Goal: Task Accomplishment & Management: Complete application form

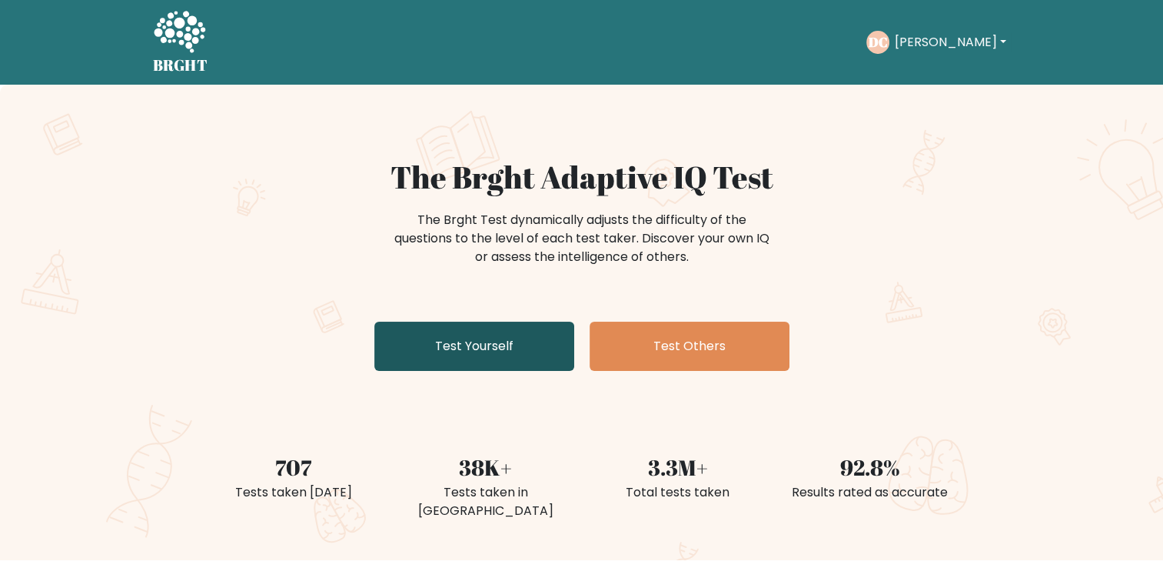
click at [436, 338] on link "Test Yourself" at bounding box center [474, 345] width 200 height 49
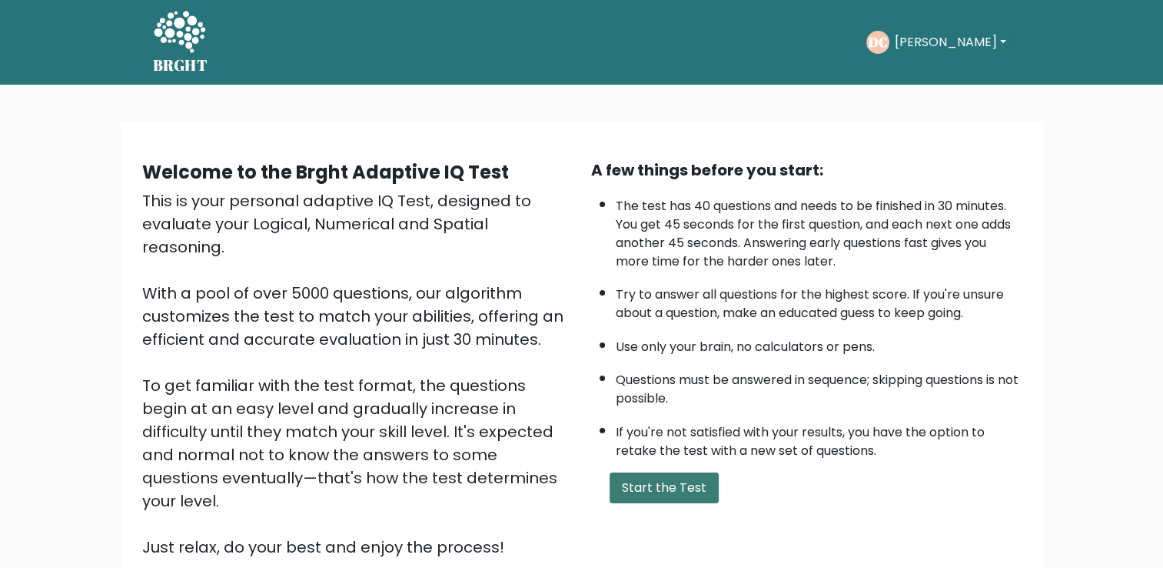
click at [701, 472] on button "Start the Test" at bounding box center [664, 487] width 109 height 31
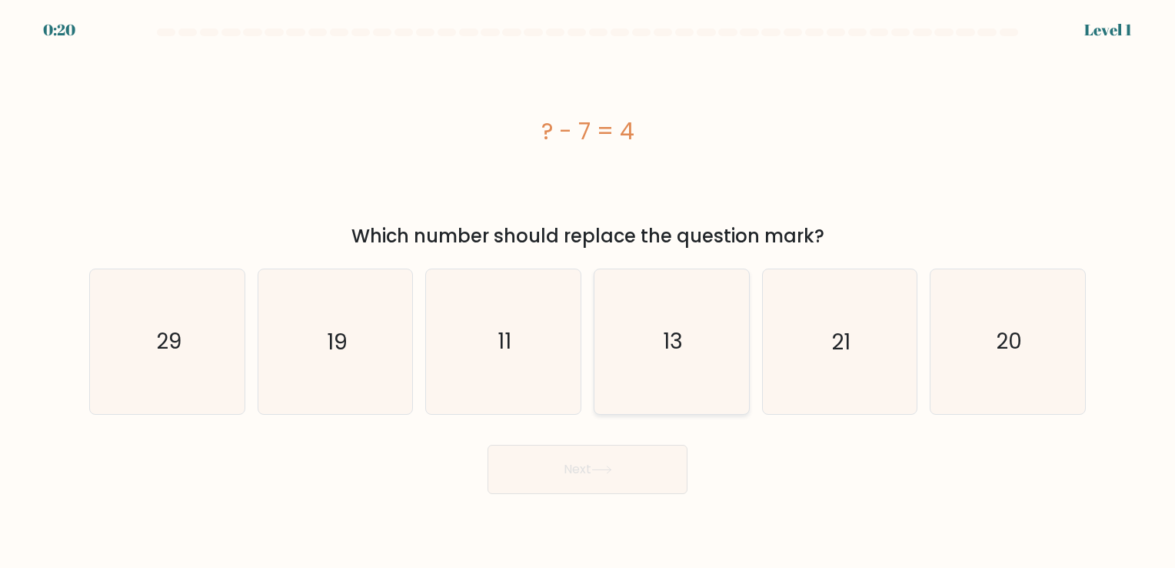
click at [734, 373] on icon "13" at bounding box center [672, 341] width 144 height 144
click at [588, 291] on input "d. 13" at bounding box center [587, 288] width 1 height 8
radio input "true"
click at [631, 474] on button "Next" at bounding box center [588, 468] width 200 height 49
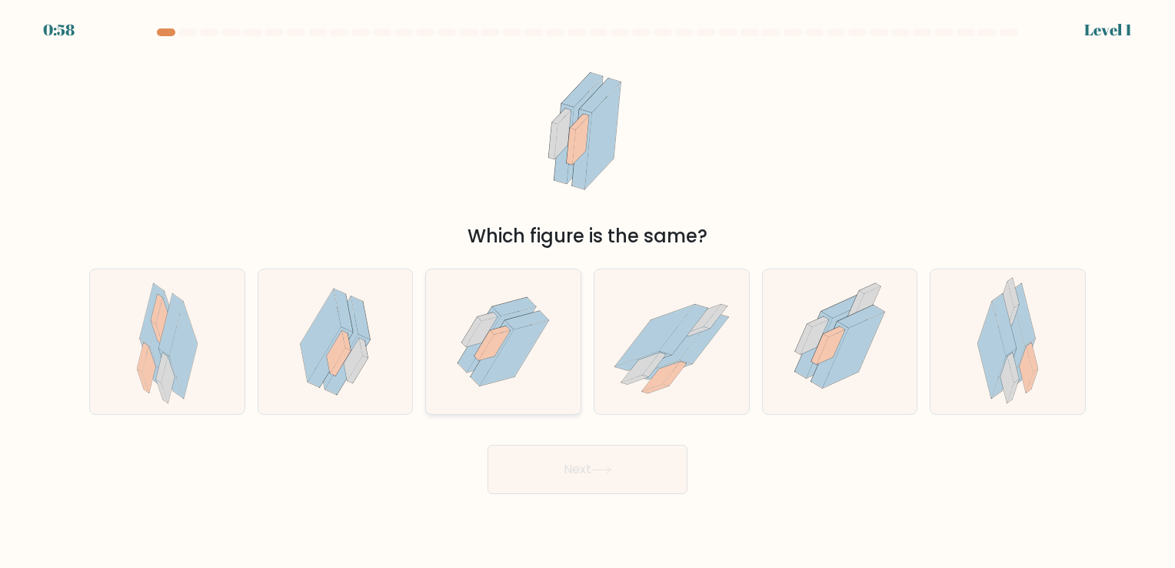
drag, startPoint x: 488, startPoint y: 321, endPoint x: 517, endPoint y: 381, distance: 66.4
click at [491, 320] on icon at bounding box center [482, 332] width 32 height 30
click at [587, 291] on input "c." at bounding box center [587, 288] width 1 height 8
radio input "true"
click at [587, 472] on button "Next" at bounding box center [588, 468] width 200 height 49
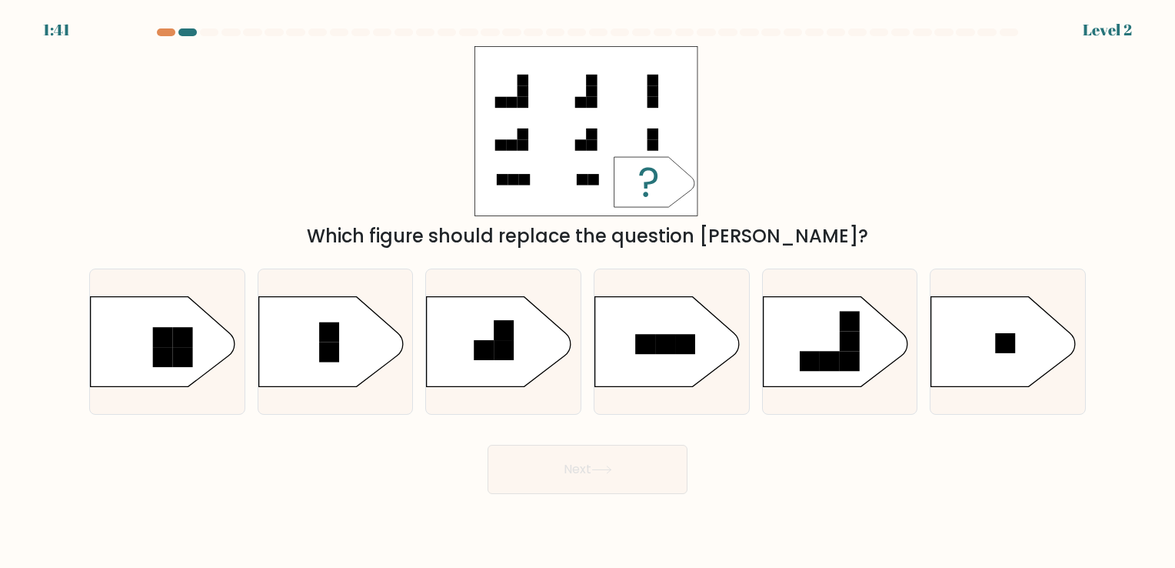
click at [926, 341] on div "f." at bounding box center [1008, 340] width 168 height 145
click at [954, 338] on icon at bounding box center [1003, 341] width 145 height 90
click at [588, 291] on input "f." at bounding box center [587, 288] width 1 height 8
radio input "true"
click at [652, 482] on button "Next" at bounding box center [588, 468] width 200 height 49
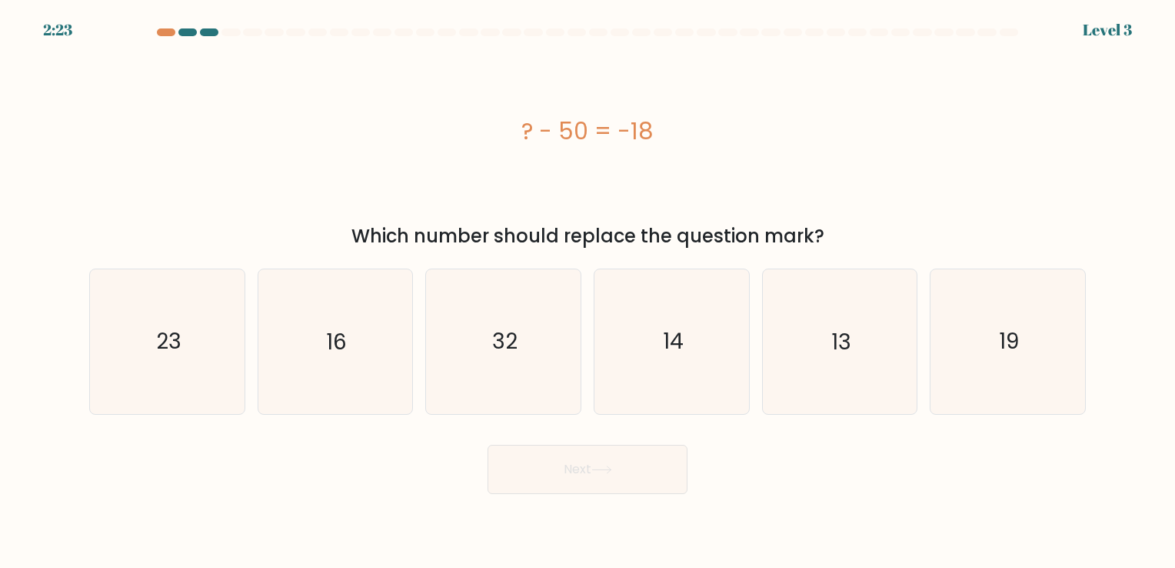
drag, startPoint x: 649, startPoint y: 473, endPoint x: 729, endPoint y: 498, distance: 83.7
click at [730, 498] on body "2:23 Level 3 a." at bounding box center [587, 284] width 1175 height 568
drag, startPoint x: 711, startPoint y: 491, endPoint x: 708, endPoint y: 502, distance: 11.8
click at [708, 502] on body "2:21 Level 3 a." at bounding box center [587, 284] width 1175 height 568
click at [515, 390] on icon "32" at bounding box center [503, 341] width 144 height 144
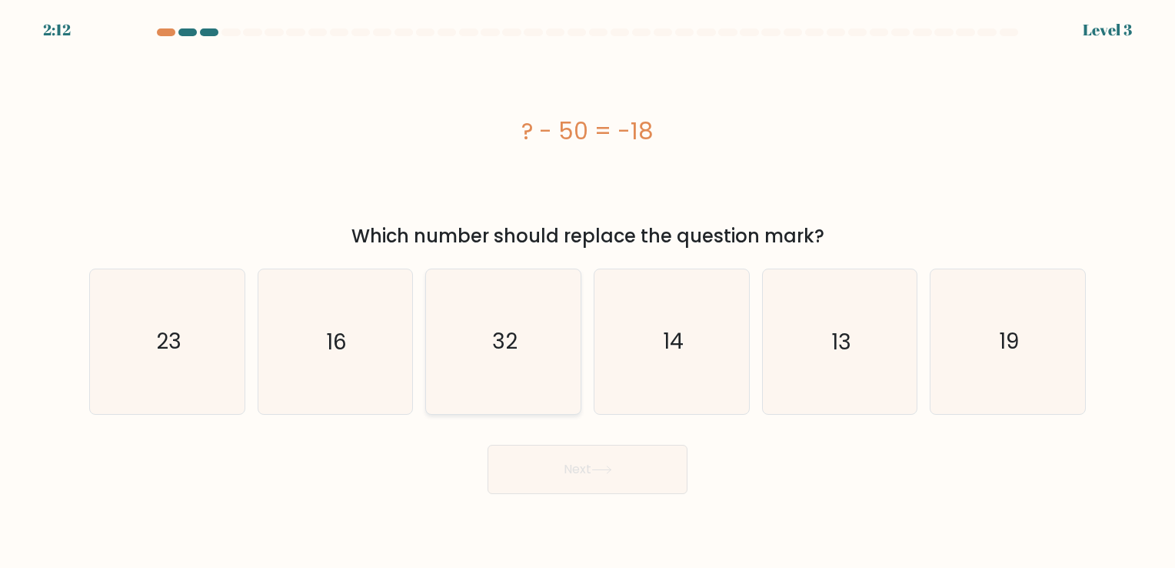
click at [587, 291] on input "c. 32" at bounding box center [587, 288] width 1 height 8
radio input "true"
click at [588, 464] on button "Next" at bounding box center [588, 468] width 200 height 49
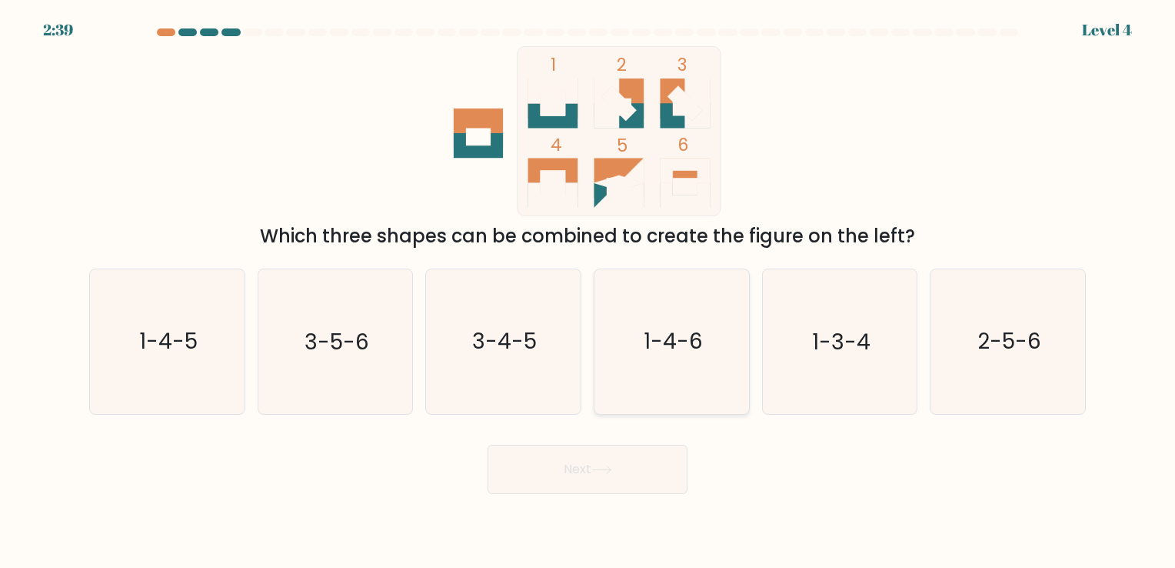
click at [677, 345] on text "1-4-6" at bounding box center [673, 342] width 59 height 30
click at [588, 291] on input "d. 1-4-6" at bounding box center [587, 288] width 1 height 8
radio input "true"
click at [634, 477] on button "Next" at bounding box center [588, 468] width 200 height 49
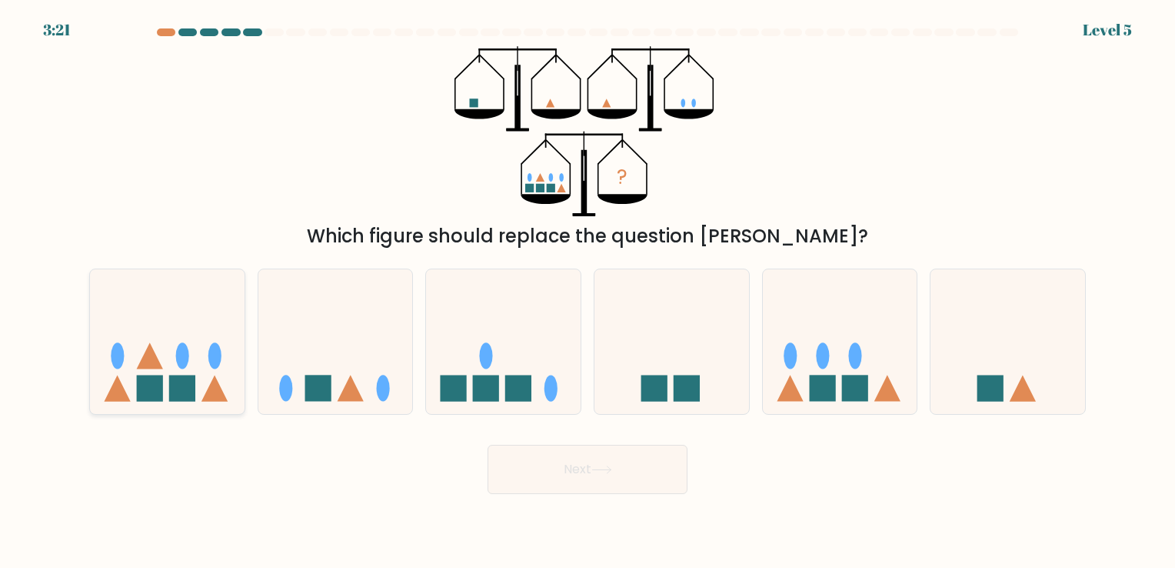
click at [92, 331] on icon at bounding box center [167, 342] width 155 height 128
click at [587, 291] on input "a." at bounding box center [587, 288] width 1 height 8
radio input "true"
click at [554, 464] on button "Next" at bounding box center [588, 468] width 200 height 49
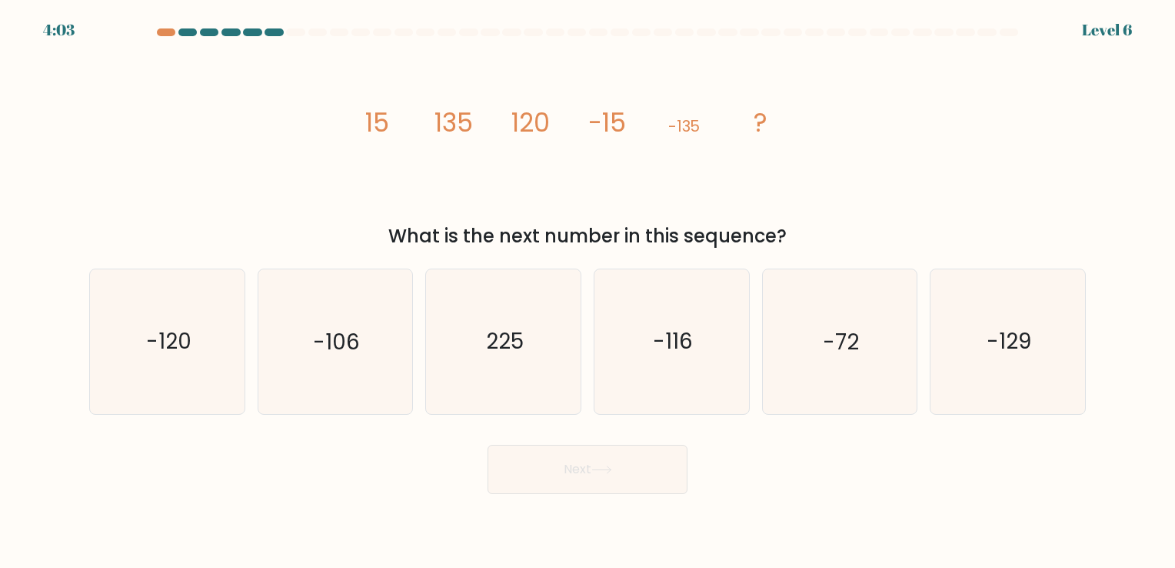
click at [389, 131] on icon "image/svg+xml 15 135 120 -15 -135 ?" at bounding box center [587, 131] width 461 height 170
click at [455, 128] on tspan "135" at bounding box center [453, 123] width 38 height 36
click at [545, 126] on tspan "120" at bounding box center [530, 123] width 38 height 36
click at [145, 364] on icon "-120" at bounding box center [167, 341] width 144 height 144
click at [587, 291] on input "a. -120" at bounding box center [587, 288] width 1 height 8
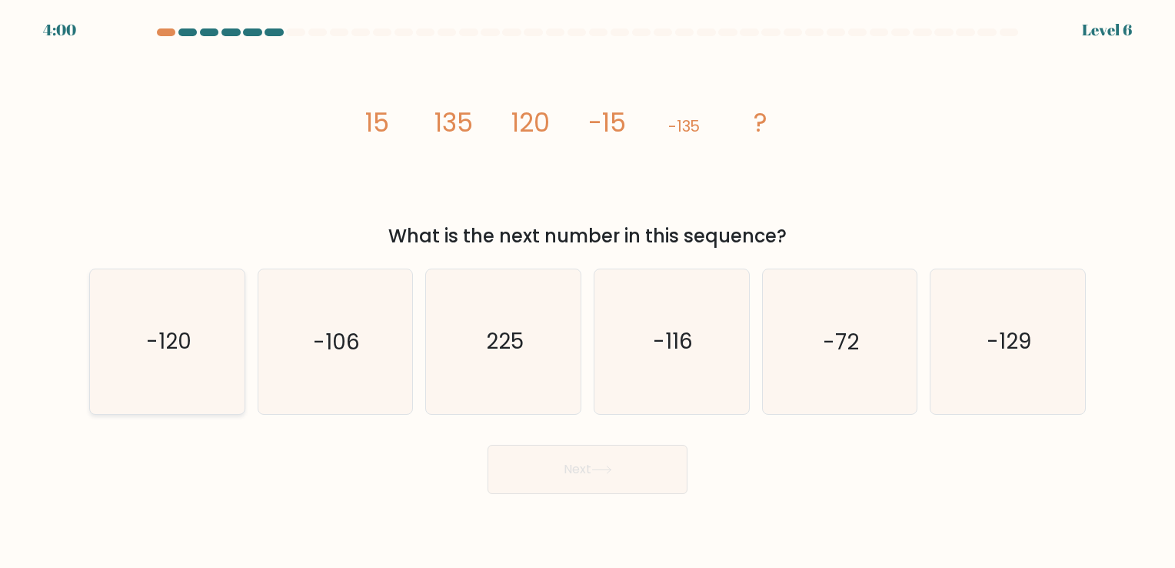
radio input "true"
click at [588, 472] on button "Next" at bounding box center [588, 468] width 200 height 49
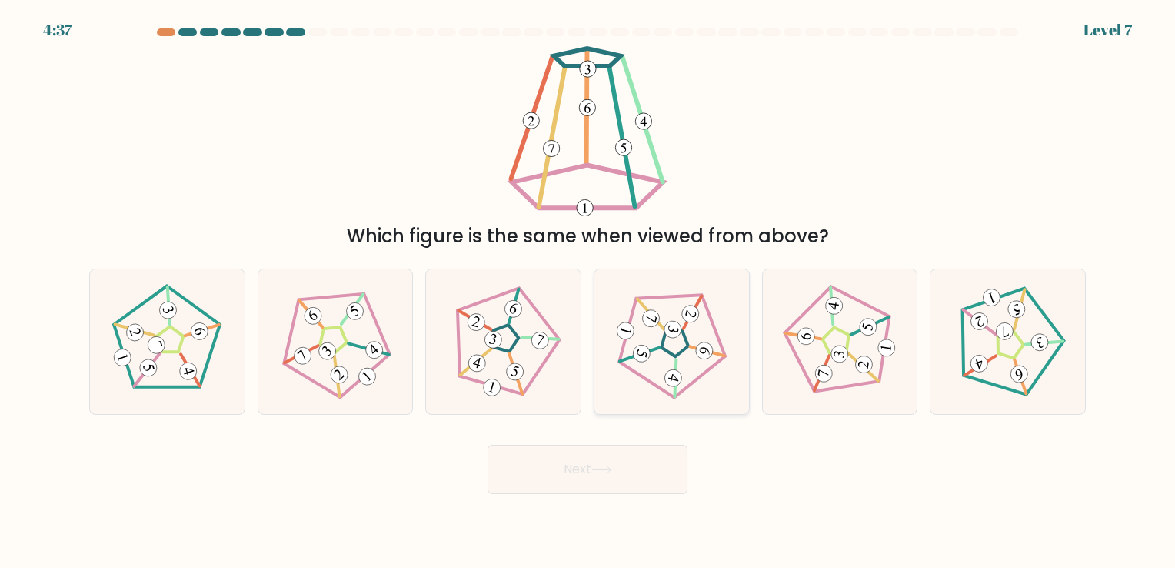
click at [620, 379] on icon at bounding box center [671, 341] width 115 height 115
click at [588, 291] on input "d." at bounding box center [587, 288] width 1 height 8
radio input "true"
click at [601, 461] on button "Next" at bounding box center [588, 468] width 200 height 49
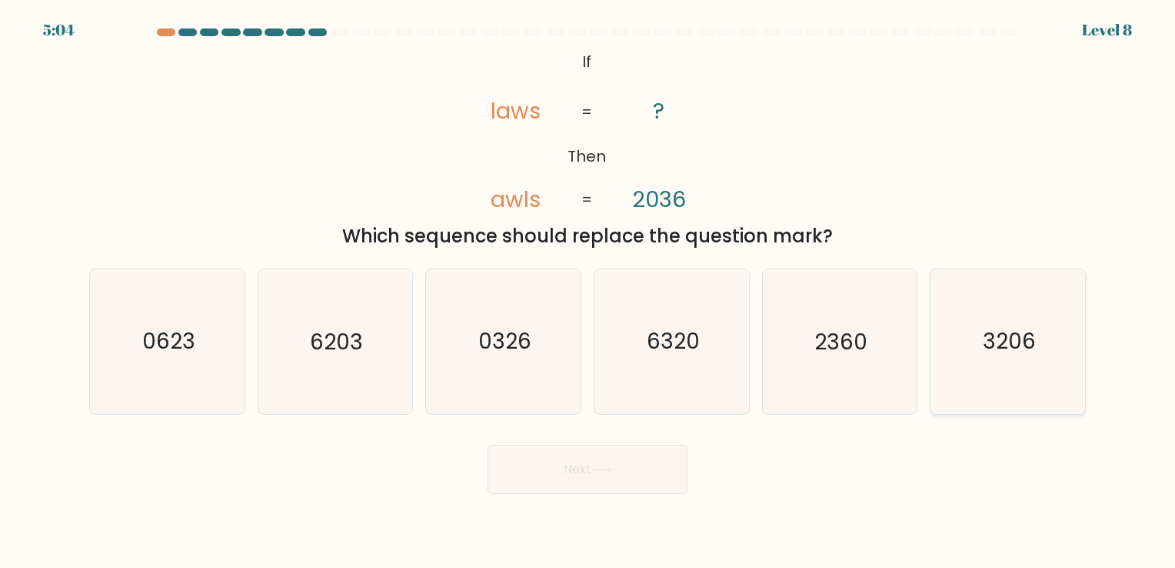
click at [997, 374] on icon "3206" at bounding box center [1008, 341] width 144 height 144
click at [588, 291] on input "f. 3206" at bounding box center [587, 288] width 1 height 8
radio input "true"
click at [552, 484] on button "Next" at bounding box center [588, 468] width 200 height 49
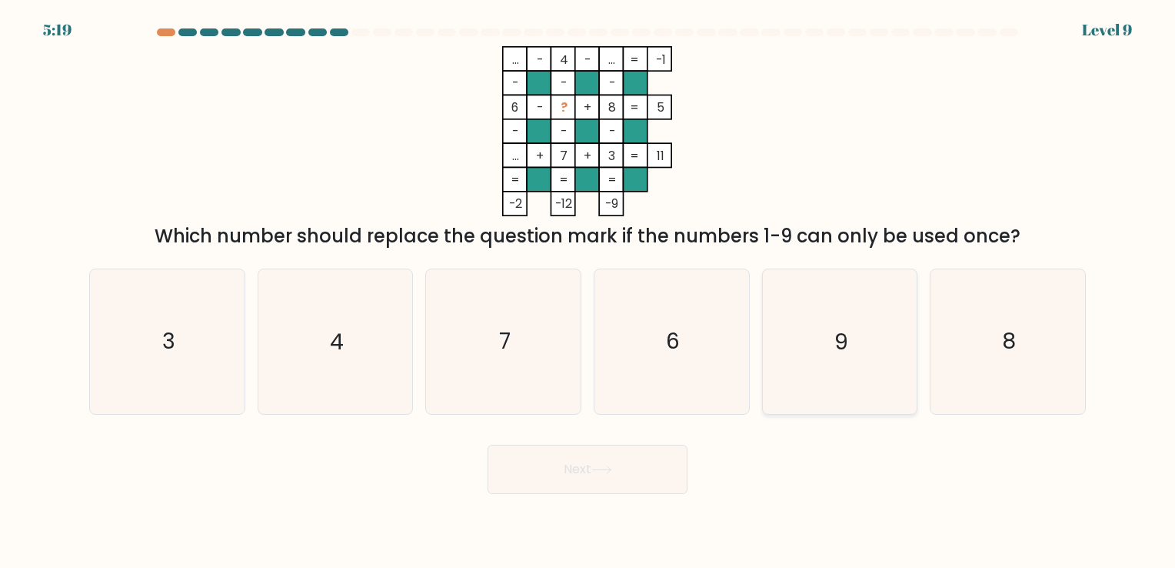
click at [887, 315] on icon "9" at bounding box center [839, 341] width 144 height 144
click at [588, 291] on input "e. 9" at bounding box center [587, 288] width 1 height 8
radio input "true"
click at [566, 469] on button "Next" at bounding box center [588, 468] width 200 height 49
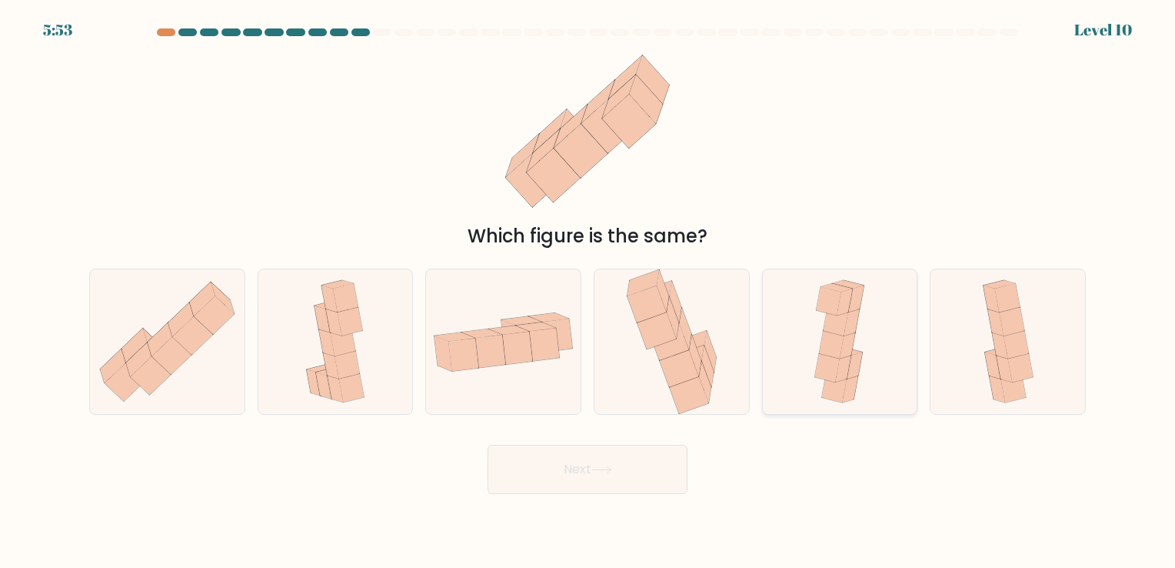
click at [832, 386] on icon at bounding box center [834, 388] width 25 height 28
click at [588, 291] on input "e." at bounding box center [587, 288] width 1 height 8
radio input "true"
click at [637, 458] on button "Next" at bounding box center [588, 468] width 200 height 49
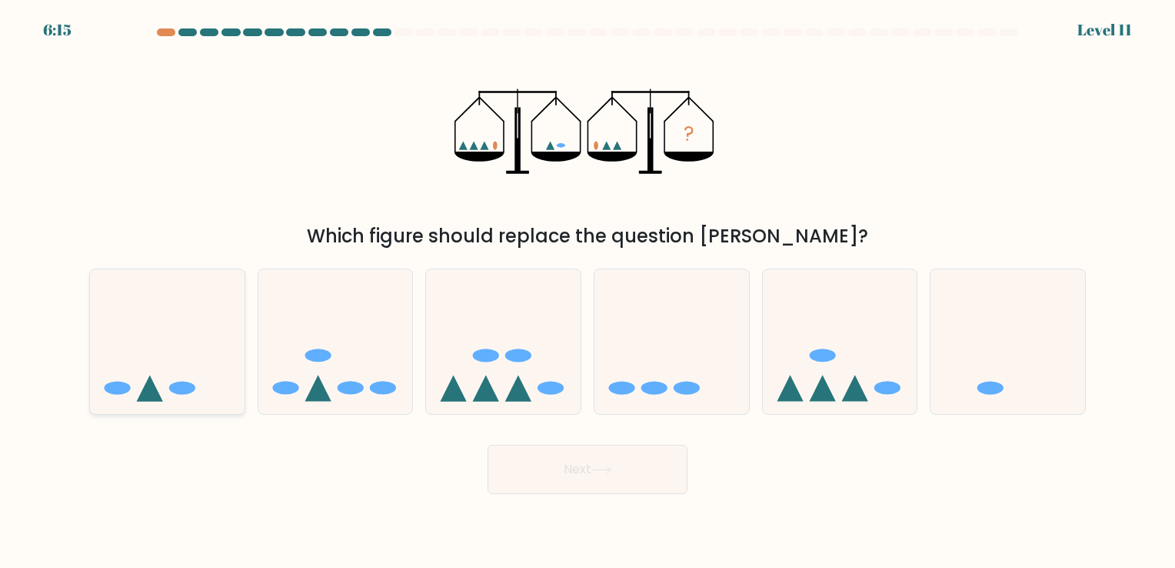
click at [180, 371] on icon at bounding box center [167, 342] width 155 height 128
click at [587, 291] on input "a." at bounding box center [587, 288] width 1 height 8
radio input "true"
click at [611, 468] on icon at bounding box center [601, 469] width 21 height 8
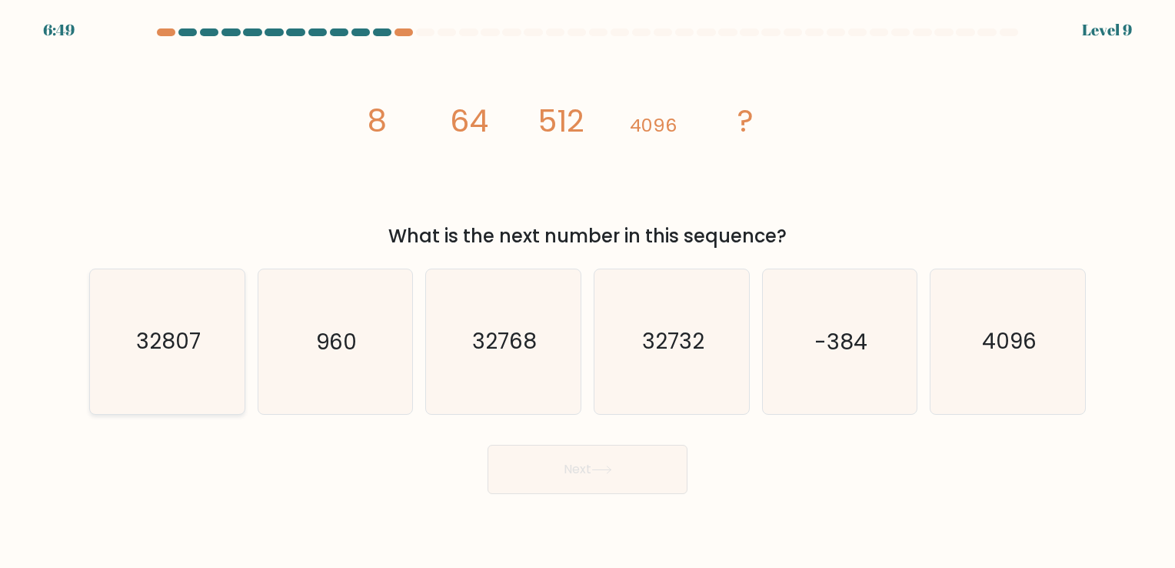
click at [231, 318] on icon "32807" at bounding box center [167, 341] width 144 height 144
click at [587, 291] on input "a. 32807" at bounding box center [587, 288] width 1 height 8
radio input "true"
click at [525, 447] on button "Next" at bounding box center [588, 468] width 200 height 49
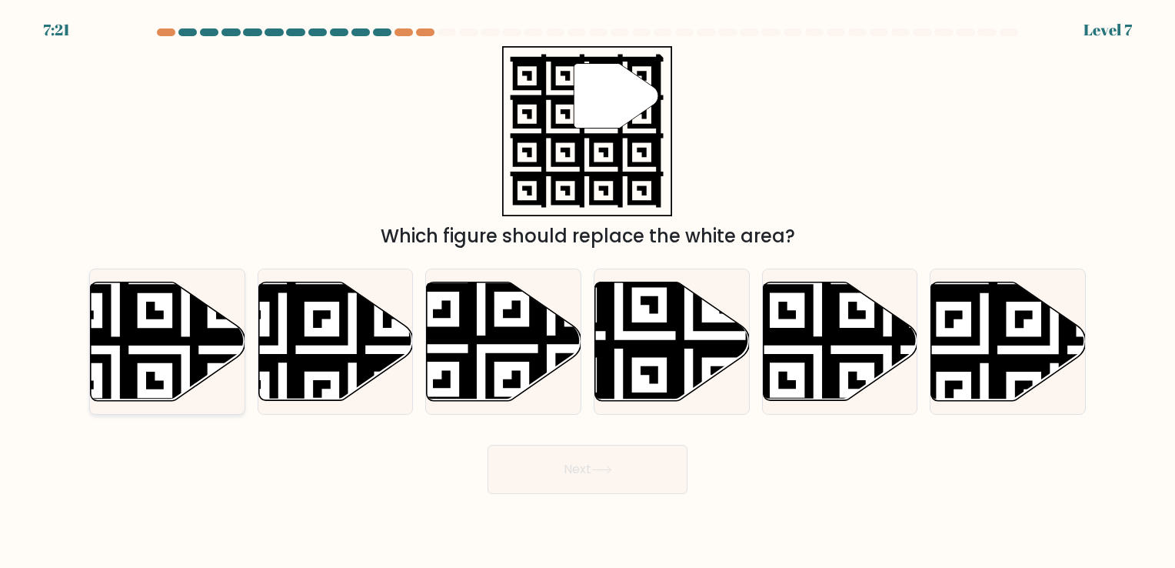
click at [181, 371] on icon at bounding box center [168, 340] width 155 height 118
click at [587, 291] on input "a." at bounding box center [587, 288] width 1 height 8
radio input "true"
click at [535, 464] on button "Next" at bounding box center [588, 468] width 200 height 49
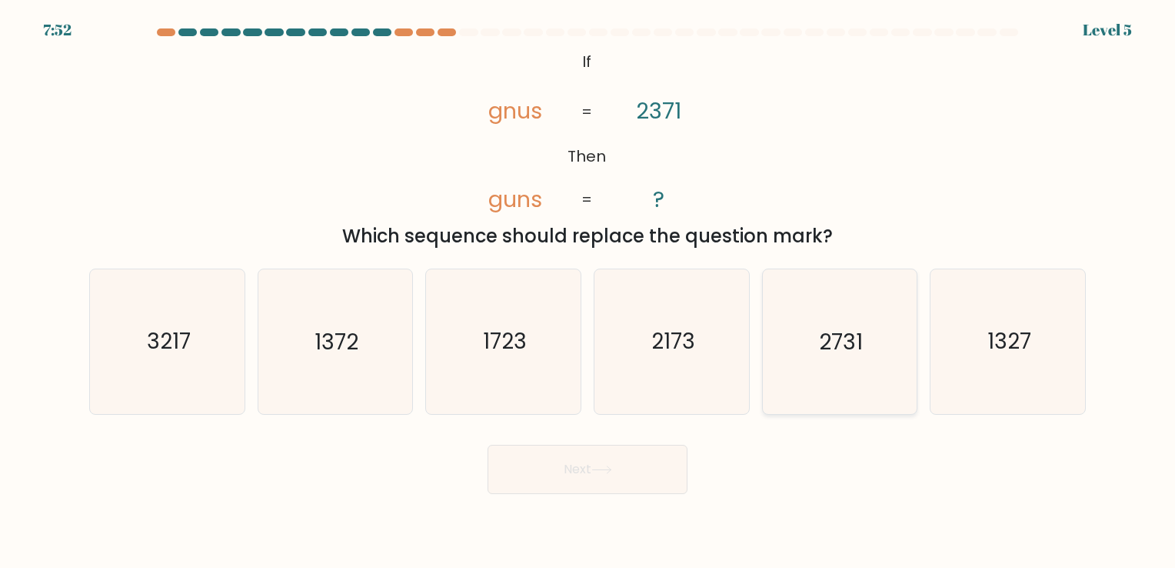
click at [790, 392] on icon "2731" at bounding box center [839, 341] width 144 height 144
click at [588, 291] on input "e. 2731" at bounding box center [587, 288] width 1 height 8
radio input "true"
click at [601, 494] on body "7:52 Level 5 If" at bounding box center [587, 284] width 1175 height 568
click at [601, 483] on button "Next" at bounding box center [588, 468] width 200 height 49
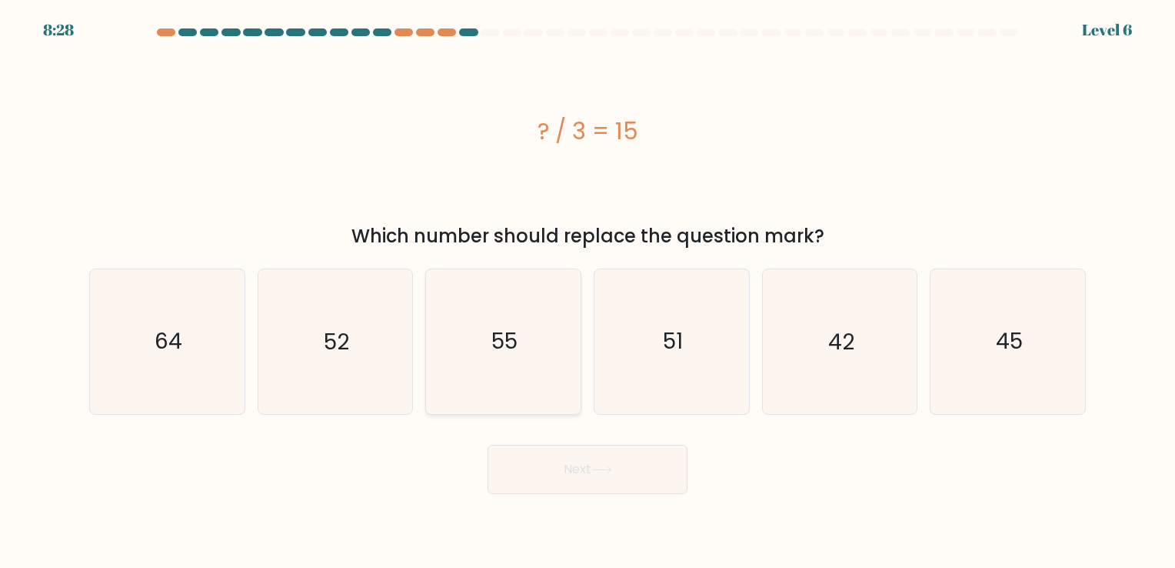
click at [571, 372] on icon "55" at bounding box center [503, 341] width 144 height 144
click at [587, 291] on input "c. 55" at bounding box center [587, 288] width 1 height 8
radio input "true"
drag, startPoint x: 584, startPoint y: 445, endPoint x: 587, endPoint y: 455, distance: 10.5
click at [584, 447] on button "Next" at bounding box center [588, 468] width 200 height 49
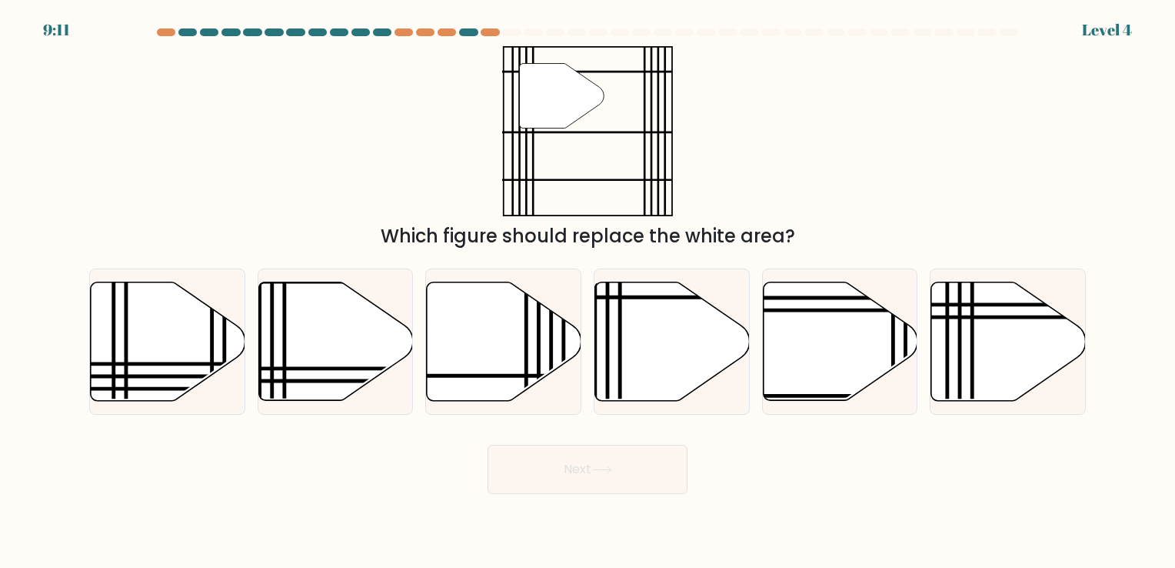
drag, startPoint x: 591, startPoint y: 438, endPoint x: 444, endPoint y: 434, distance: 146.9
click at [444, 435] on div "Next" at bounding box center [587, 463] width 1015 height 61
drag, startPoint x: 464, startPoint y: 425, endPoint x: 425, endPoint y: 447, distance: 44.7
click at [425, 447] on div "Next" at bounding box center [587, 463] width 1015 height 61
click at [370, 394] on icon at bounding box center [335, 341] width 155 height 121
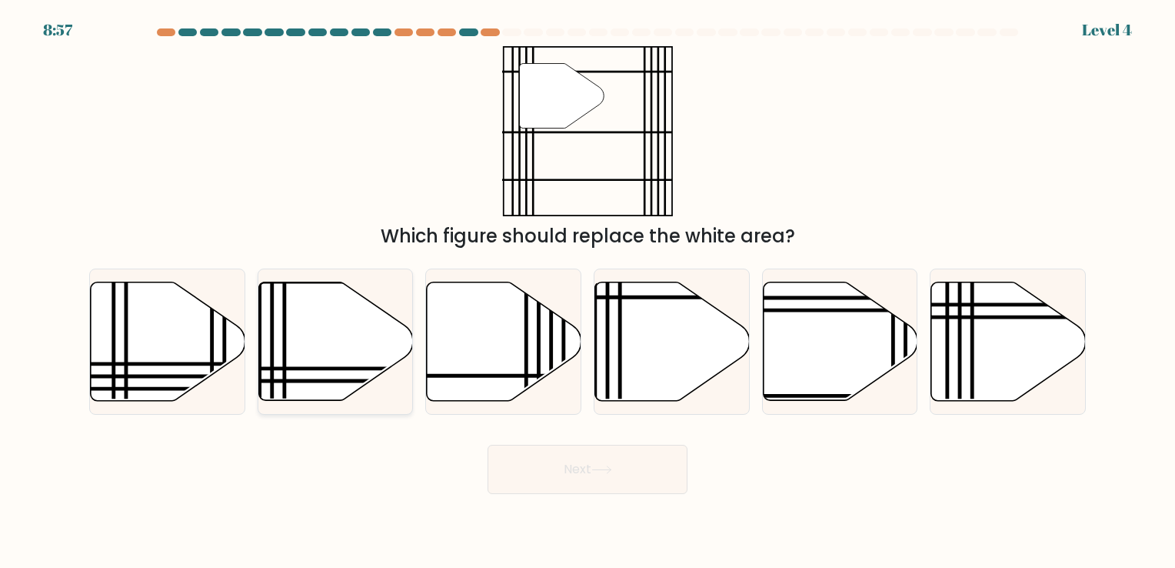
click at [587, 291] on input "b." at bounding box center [587, 288] width 1 height 8
radio input "true"
click at [585, 465] on button "Next" at bounding box center [588, 468] width 200 height 49
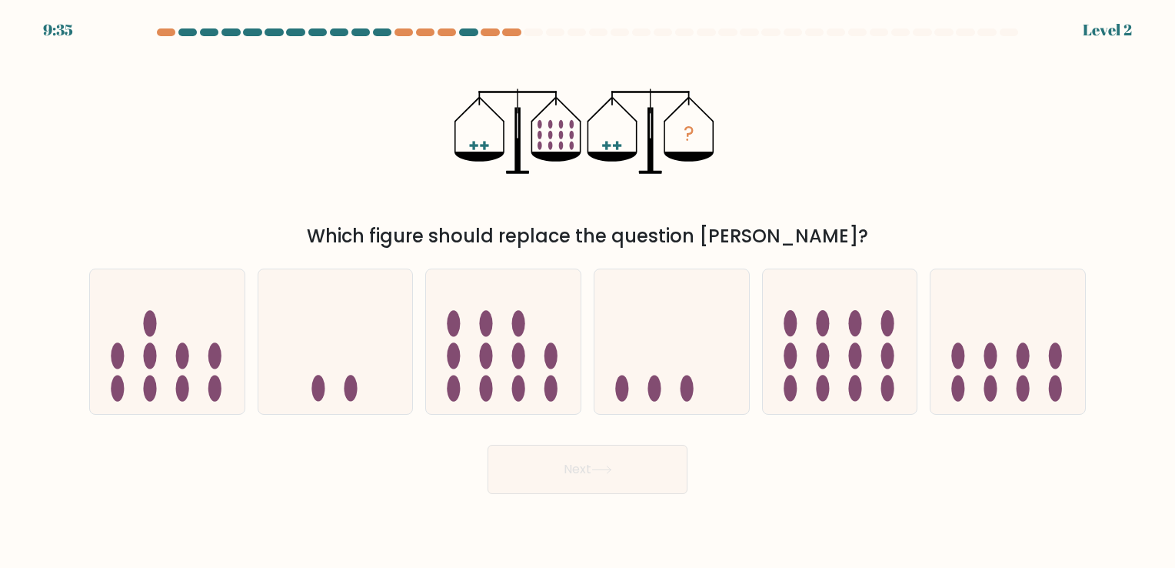
drag, startPoint x: 837, startPoint y: 374, endPoint x: 744, endPoint y: 427, distance: 106.4
click at [840, 373] on icon at bounding box center [840, 342] width 155 height 128
click at [588, 291] on input "e." at bounding box center [587, 288] width 1 height 8
radio input "true"
click at [591, 511] on body "9:35 Level 2" at bounding box center [587, 284] width 1175 height 568
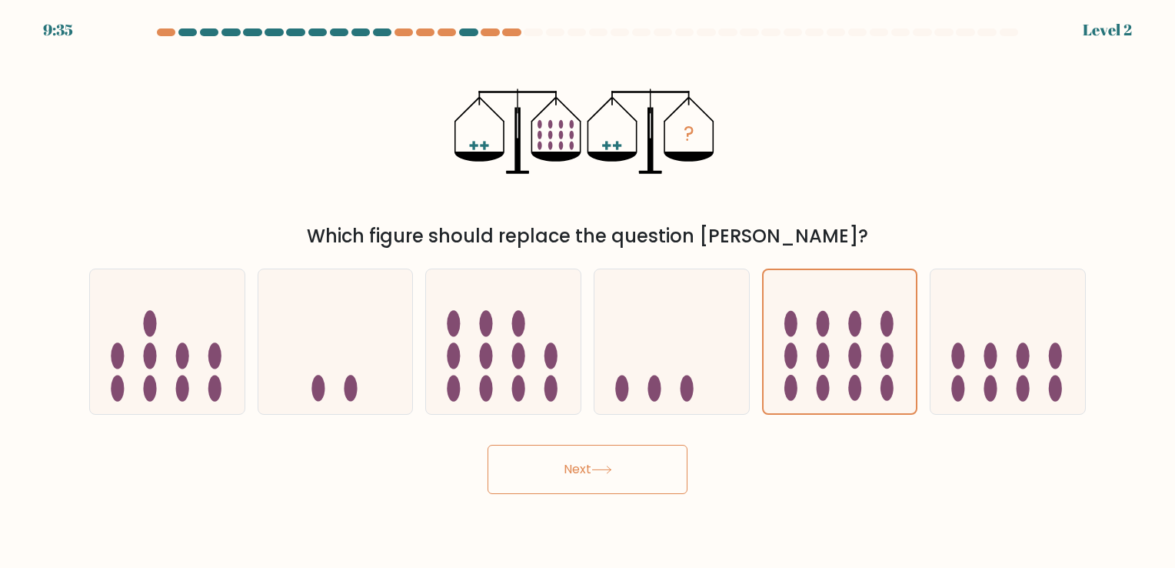
click at [596, 477] on button "Next" at bounding box center [588, 468] width 200 height 49
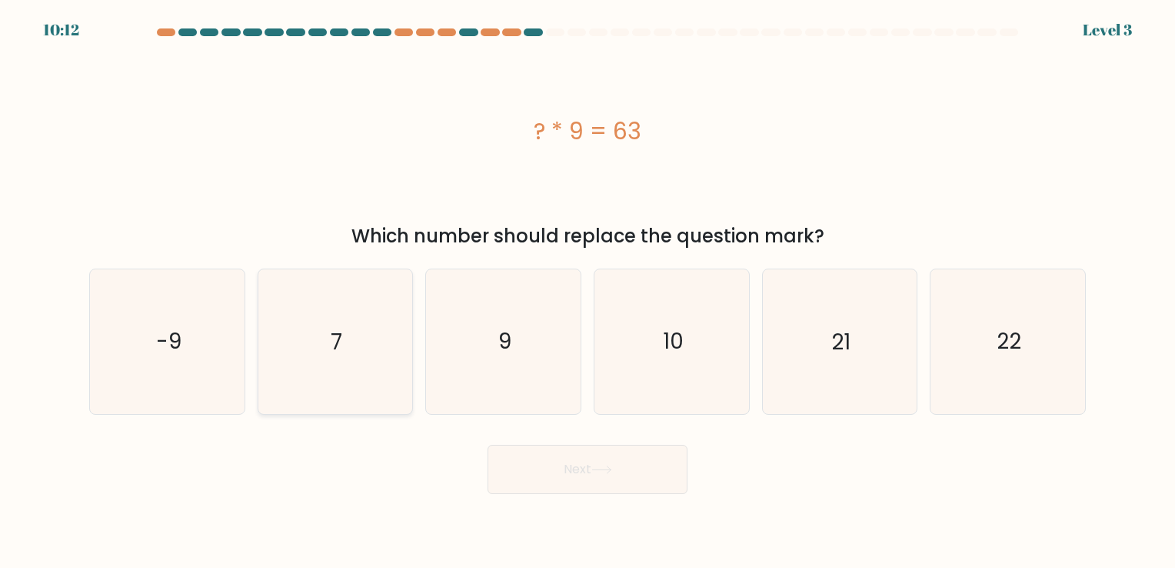
click at [376, 341] on icon "7" at bounding box center [335, 341] width 144 height 144
click at [587, 291] on input "b. 7" at bounding box center [587, 288] width 1 height 8
radio input "true"
click at [544, 451] on button "Next" at bounding box center [588, 468] width 200 height 49
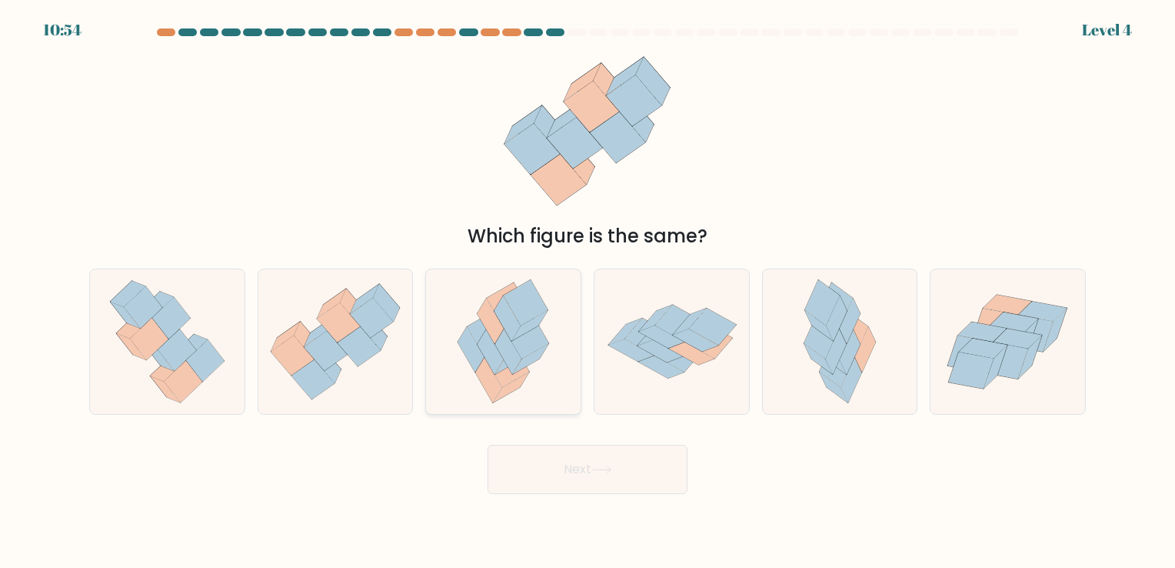
drag, startPoint x: 556, startPoint y: 375, endPoint x: 555, endPoint y: 387, distance: 11.6
click at [556, 377] on icon at bounding box center [503, 341] width 119 height 144
click at [587, 291] on input "c." at bounding box center [587, 288] width 1 height 8
radio input "true"
click at [565, 464] on button "Next" at bounding box center [588, 468] width 200 height 49
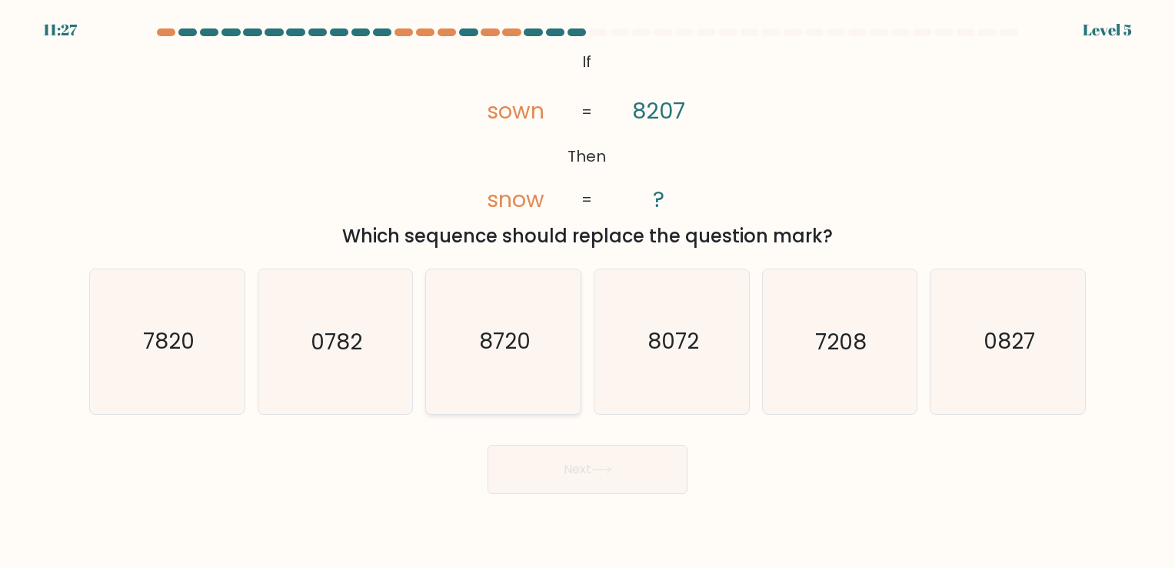
click at [523, 364] on icon "8720" at bounding box center [503, 341] width 144 height 144
click at [587, 291] on input "c. 8720" at bounding box center [587, 288] width 1 height 8
radio input "true"
click at [587, 441] on div "Next" at bounding box center [587, 463] width 1015 height 61
click at [588, 465] on button "Next" at bounding box center [588, 468] width 200 height 49
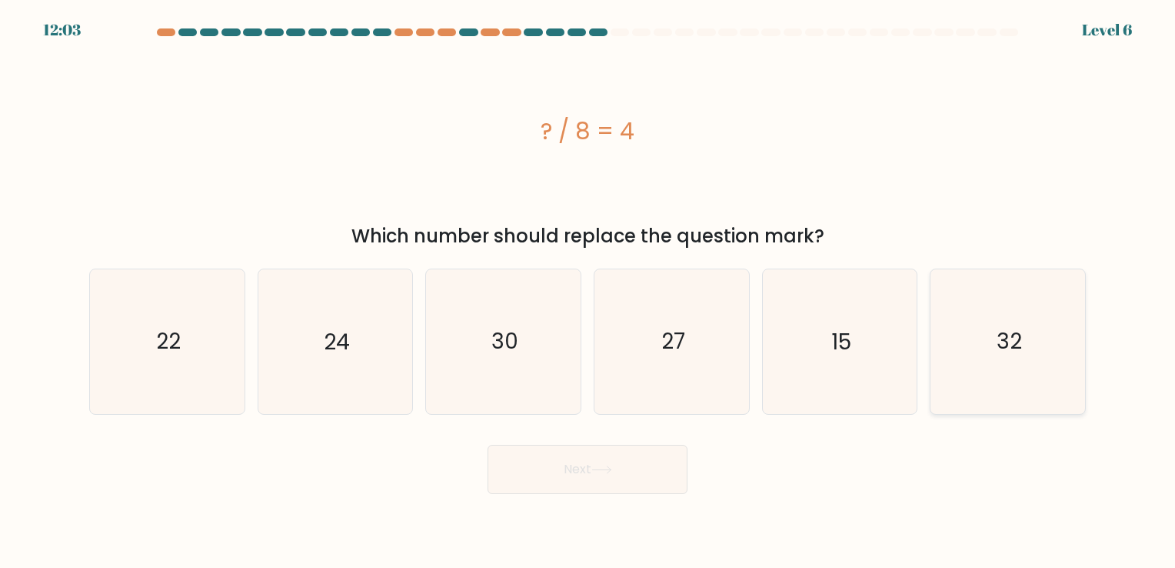
click at [969, 371] on icon "32" at bounding box center [1008, 341] width 144 height 144
click at [588, 291] on input "f. 32" at bounding box center [587, 288] width 1 height 8
radio input "true"
click at [566, 484] on button "Next" at bounding box center [588, 468] width 200 height 49
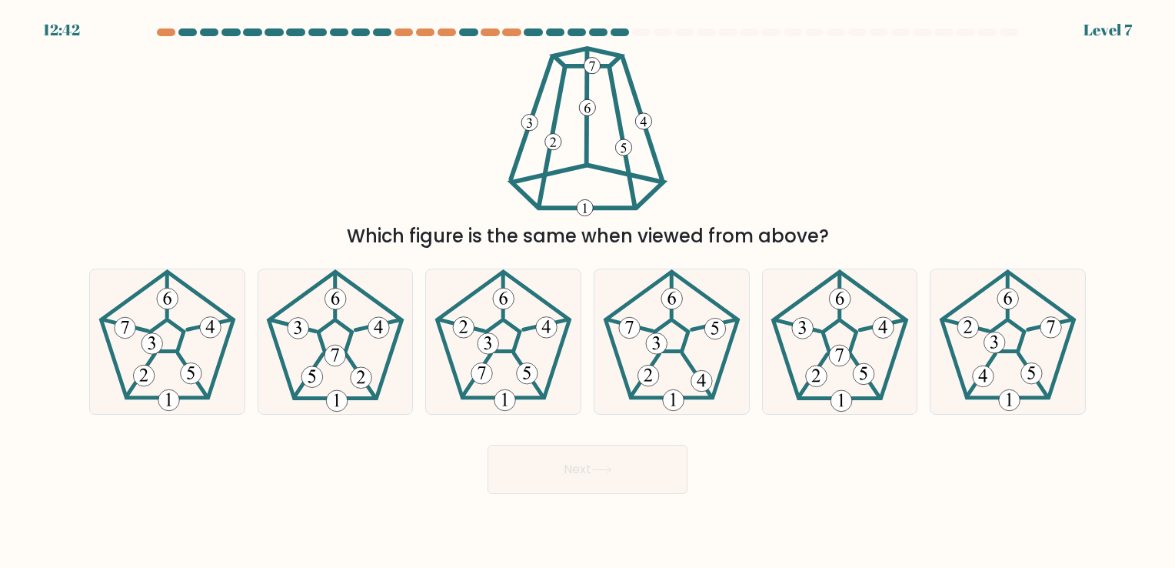
drag, startPoint x: 581, startPoint y: 469, endPoint x: 323, endPoint y: 451, distance: 259.0
click at [323, 451] on div "Next" at bounding box center [587, 463] width 1015 height 61
drag, startPoint x: 138, startPoint y: 358, endPoint x: 178, endPoint y: 370, distance: 41.8
click at [138, 357] on icon at bounding box center [167, 341] width 144 height 144
click at [587, 291] on input "a." at bounding box center [587, 288] width 1 height 8
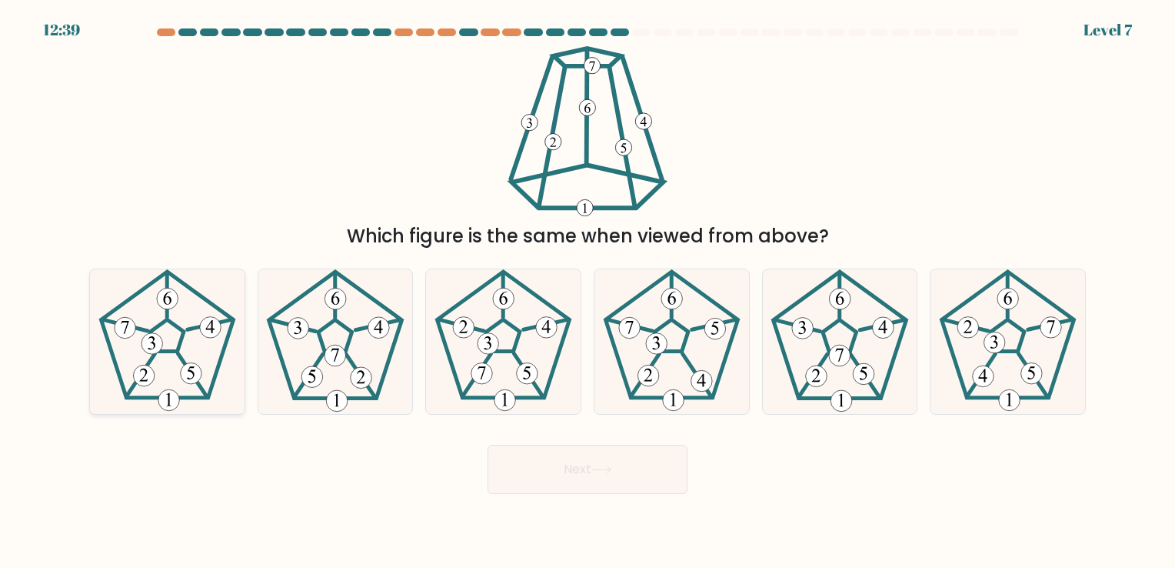
radio input "true"
drag, startPoint x: 357, startPoint y: 420, endPoint x: 324, endPoint y: 431, distance: 35.0
click at [324, 431] on form at bounding box center [587, 260] width 1175 height 465
click at [813, 377] on 174 at bounding box center [816, 375] width 21 height 21
click at [588, 291] on input "e." at bounding box center [587, 288] width 1 height 8
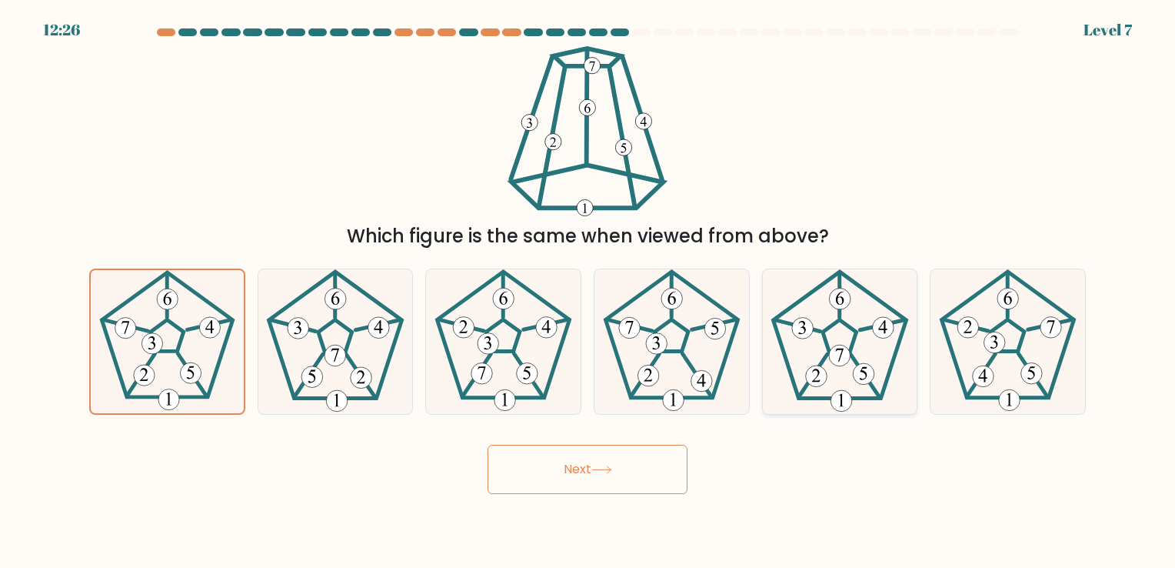
radio input "true"
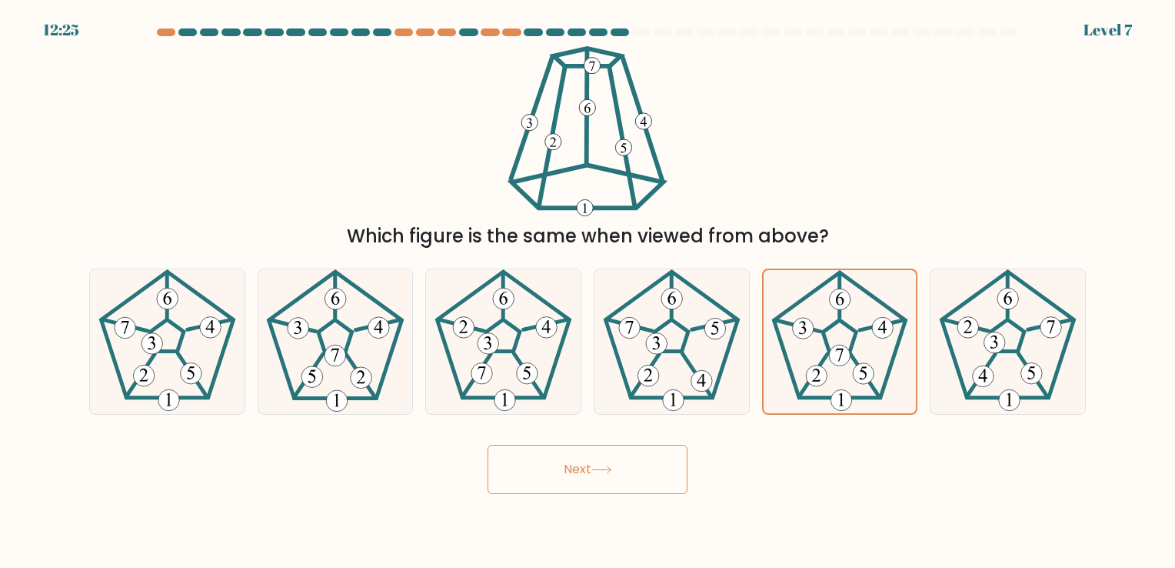
click at [664, 479] on button "Next" at bounding box center [588, 468] width 200 height 49
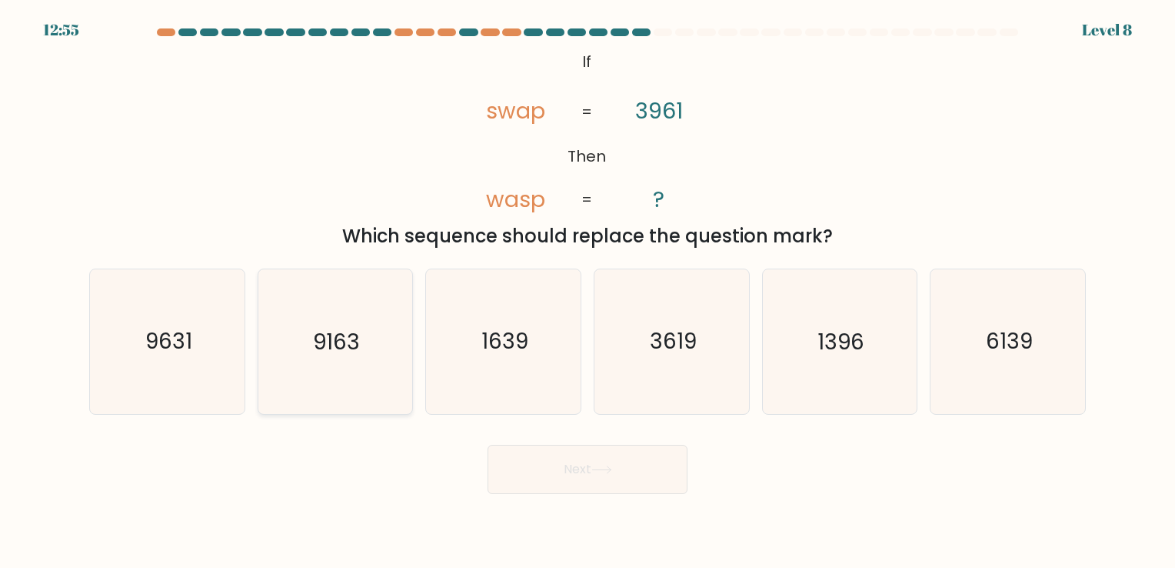
click at [260, 342] on div "9163" at bounding box center [336, 340] width 156 height 145
click at [587, 291] on input "b. 9163" at bounding box center [587, 288] width 1 height 8
radio input "true"
click at [225, 340] on icon "9631" at bounding box center [167, 341] width 144 height 144
click at [587, 291] on input "a. 9631" at bounding box center [587, 288] width 1 height 8
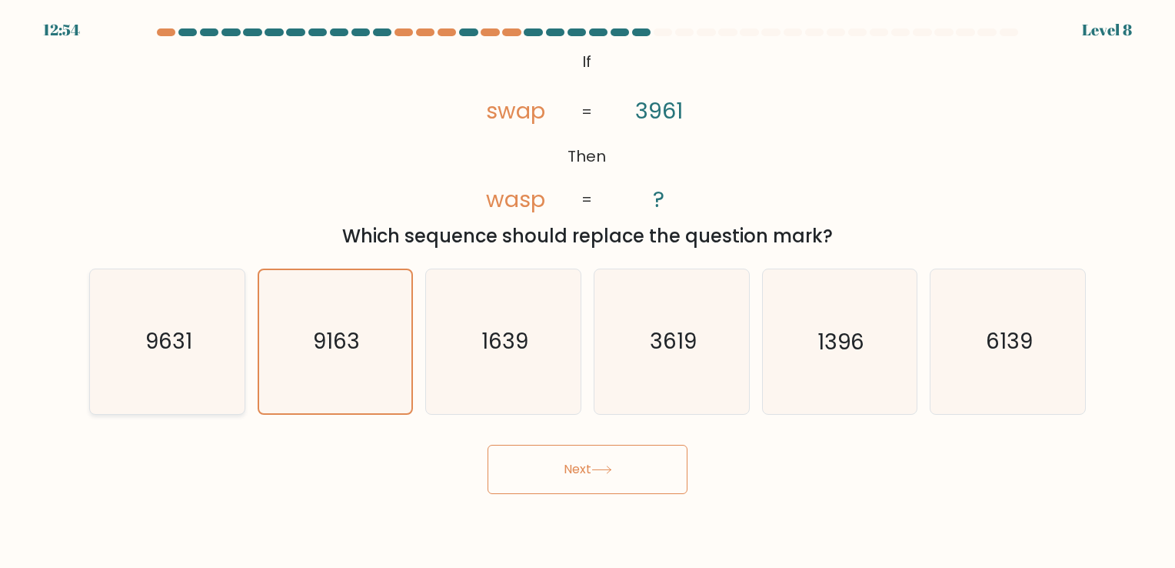
radio input "true"
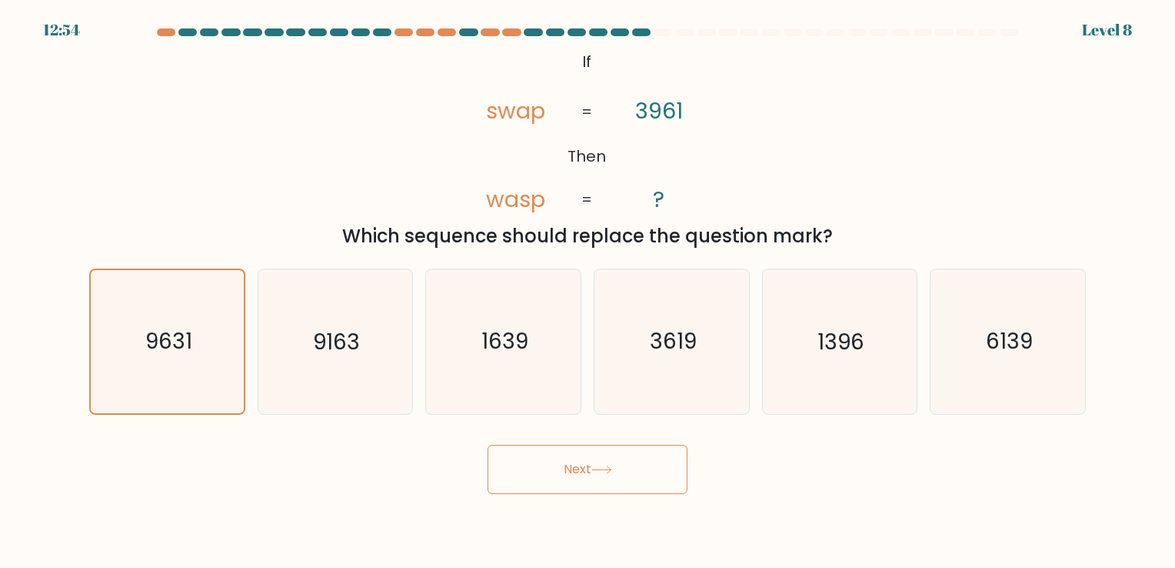
click at [558, 472] on button "Next" at bounding box center [588, 468] width 200 height 49
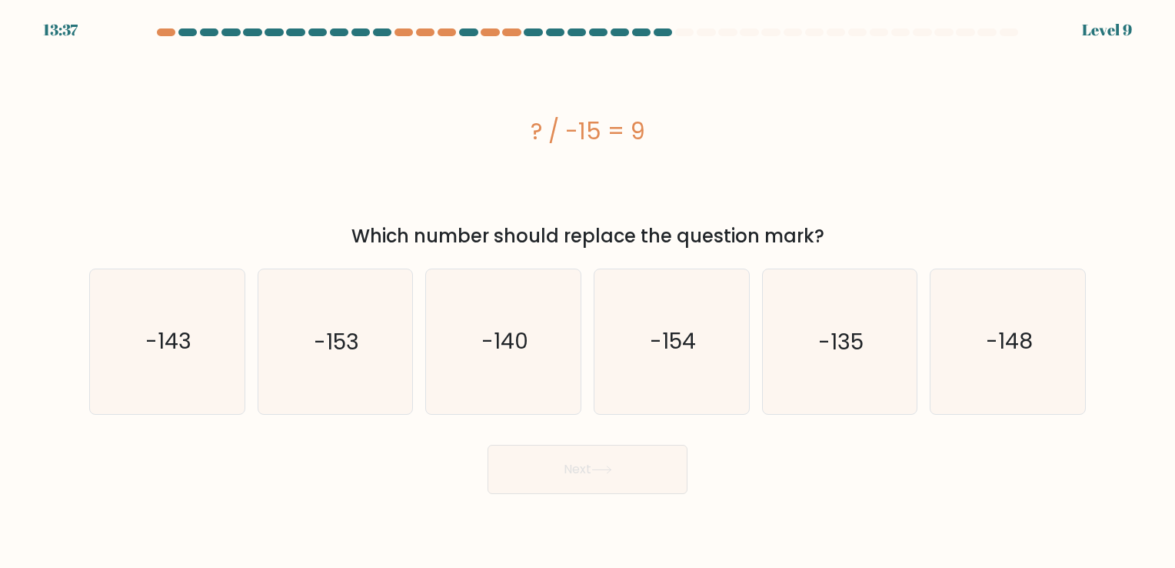
drag, startPoint x: 528, startPoint y: 280, endPoint x: 393, endPoint y: 248, distance: 139.1
click at [393, 248] on div "Which number should replace the question mark?" at bounding box center [587, 236] width 978 height 28
drag, startPoint x: 393, startPoint y: 248, endPoint x: 373, endPoint y: 245, distance: 20.2
click at [373, 245] on div "Which number should replace the question mark?" at bounding box center [587, 236] width 978 height 28
drag, startPoint x: 372, startPoint y: 245, endPoint x: 311, endPoint y: 248, distance: 61.6
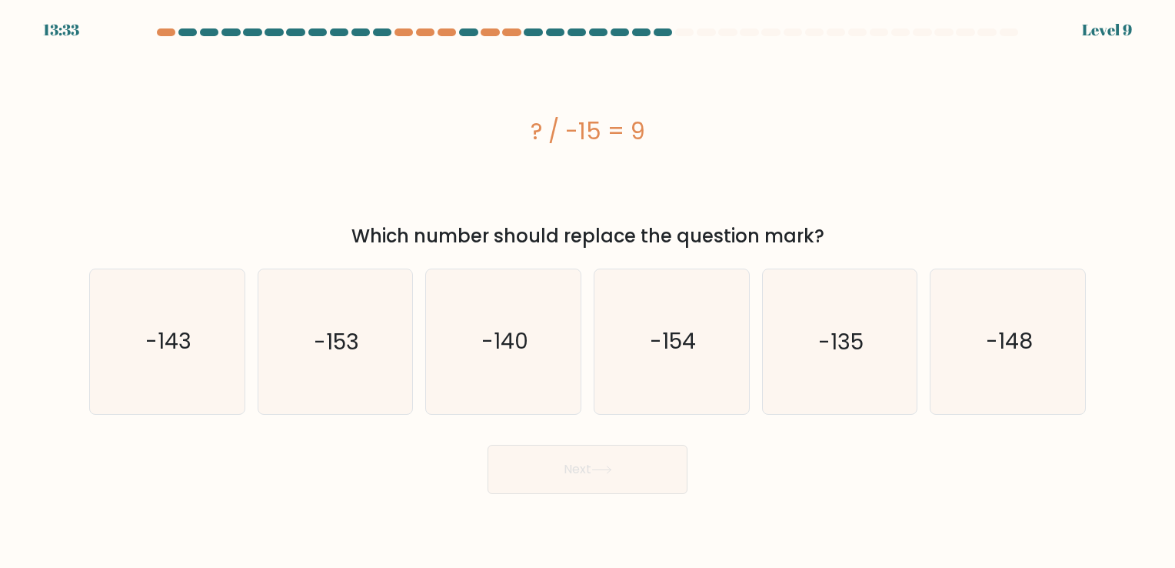
click at [311, 248] on div "Which number should replace the question mark?" at bounding box center [587, 236] width 978 height 28
click at [815, 340] on icon "-135" at bounding box center [839, 341] width 144 height 144
click at [588, 291] on input "e. -135" at bounding box center [587, 288] width 1 height 8
radio input "true"
click at [591, 472] on button "Next" at bounding box center [588, 468] width 200 height 49
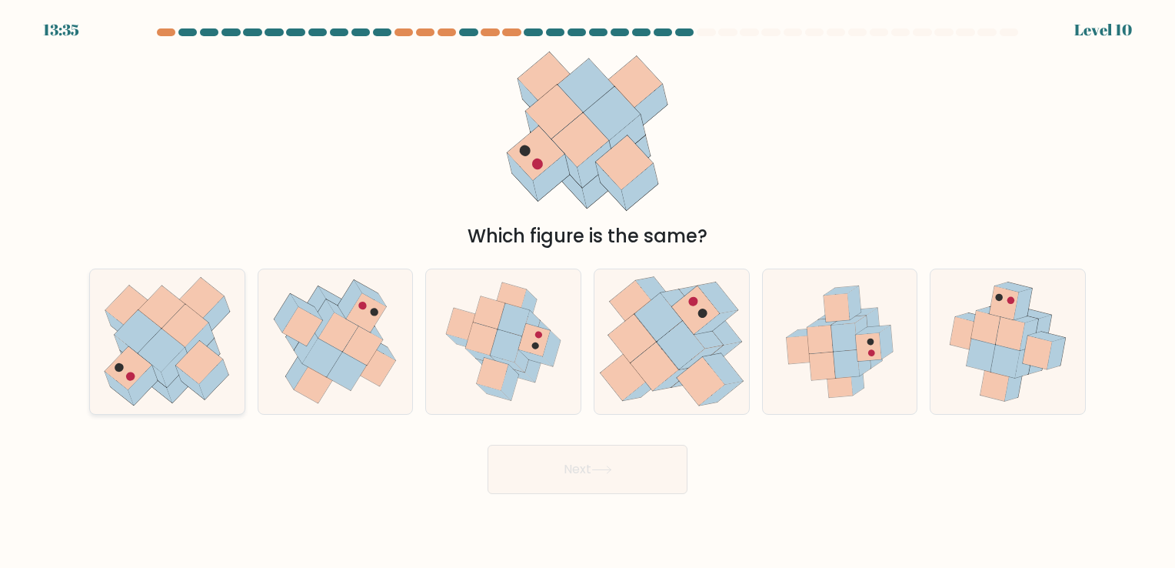
click at [228, 334] on icon at bounding box center [167, 341] width 150 height 144
click at [587, 291] on input "a." at bounding box center [587, 288] width 1 height 8
radio input "true"
click at [589, 468] on button "Next" at bounding box center [588, 468] width 200 height 49
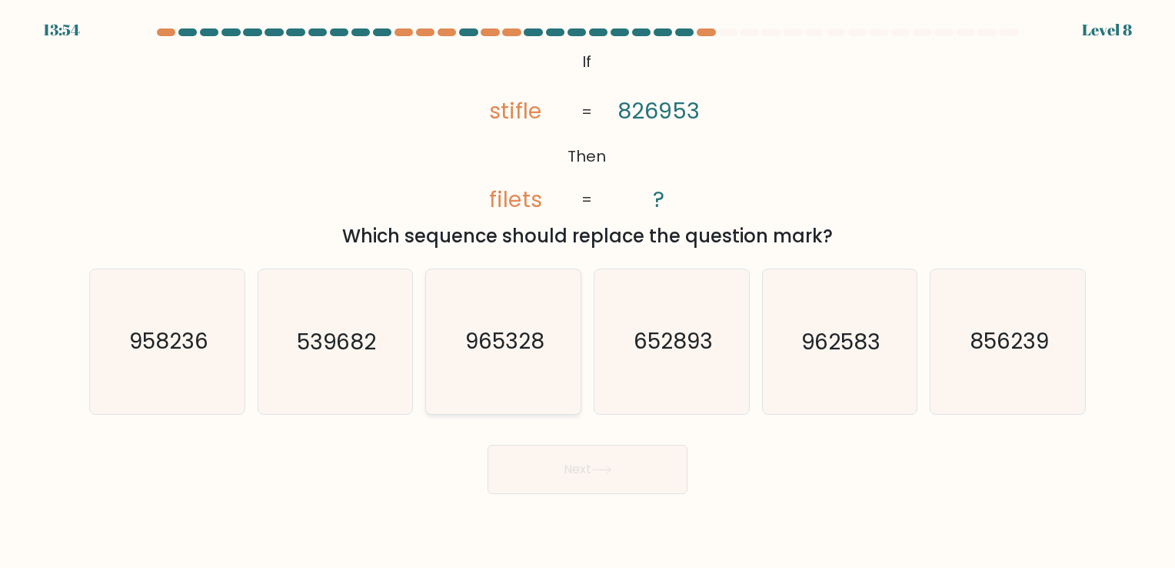
click at [494, 349] on text "965328" at bounding box center [504, 342] width 79 height 30
click at [587, 291] on input "c. 965328" at bounding box center [587, 288] width 1 height 8
radio input "true"
drag, startPoint x: 554, startPoint y: 455, endPoint x: 408, endPoint y: 460, distance: 145.4
click at [408, 460] on div "Next" at bounding box center [587, 463] width 1015 height 61
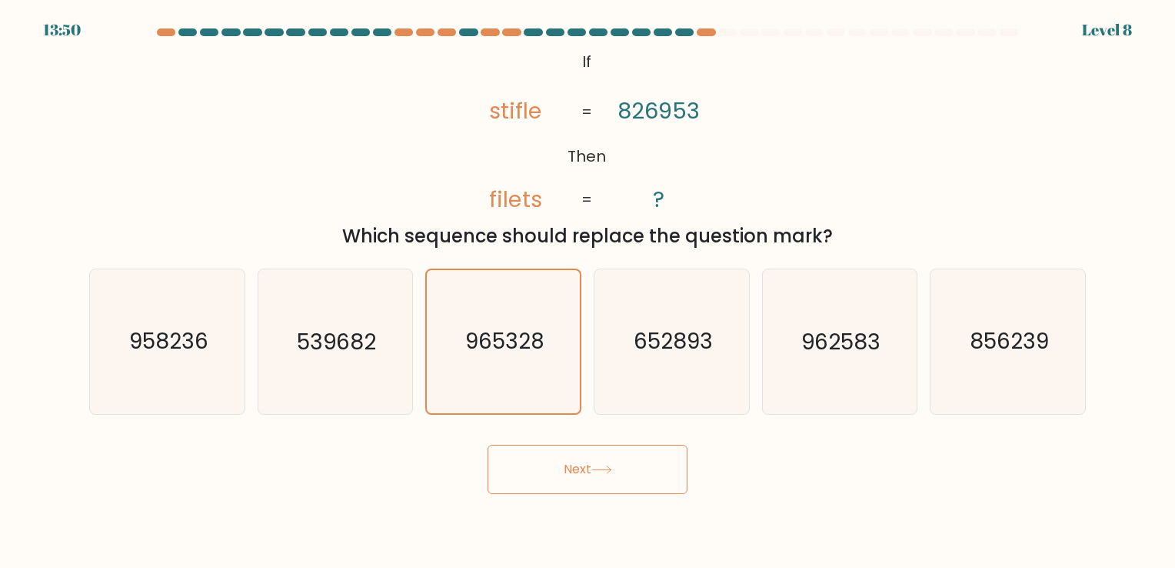
click at [563, 469] on button "Next" at bounding box center [588, 468] width 200 height 49
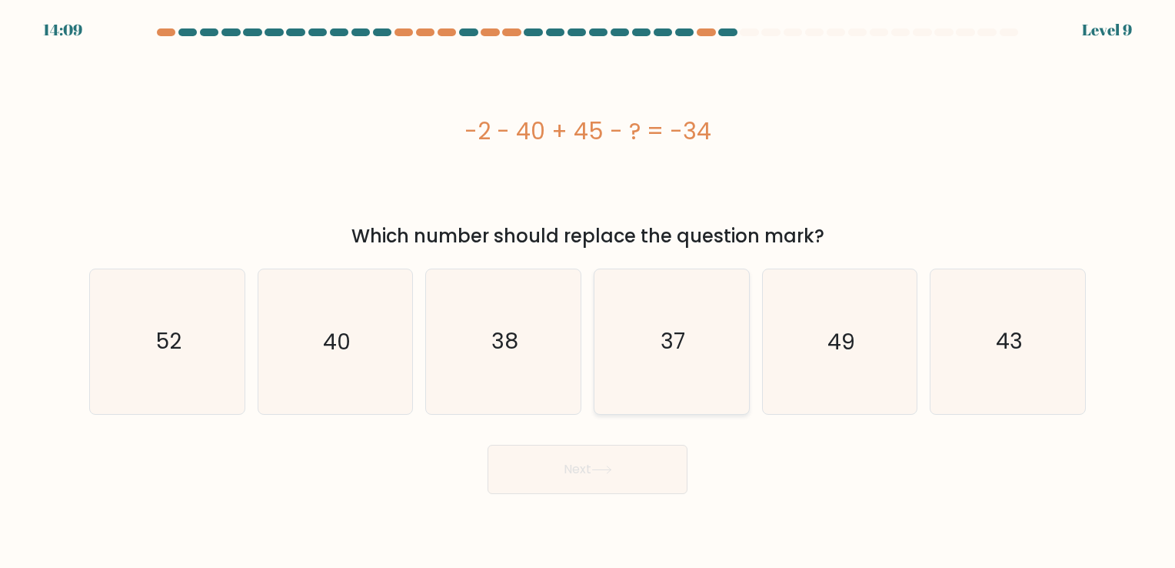
click at [712, 330] on icon "37" at bounding box center [672, 341] width 144 height 144
click at [588, 291] on input "d. 37" at bounding box center [587, 288] width 1 height 8
radio input "true"
click at [624, 452] on button "Next" at bounding box center [588, 468] width 200 height 49
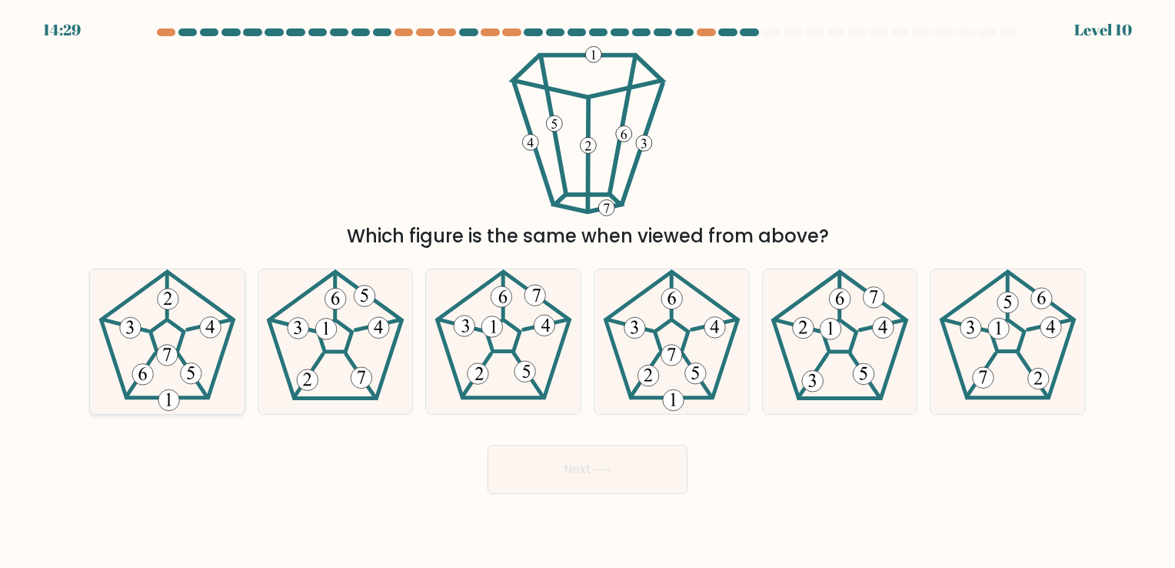
click at [160, 364] on icon at bounding box center [167, 341] width 144 height 144
click at [587, 291] on input "a." at bounding box center [587, 288] width 1 height 8
radio input "true"
click at [590, 477] on button "Next" at bounding box center [588, 468] width 200 height 49
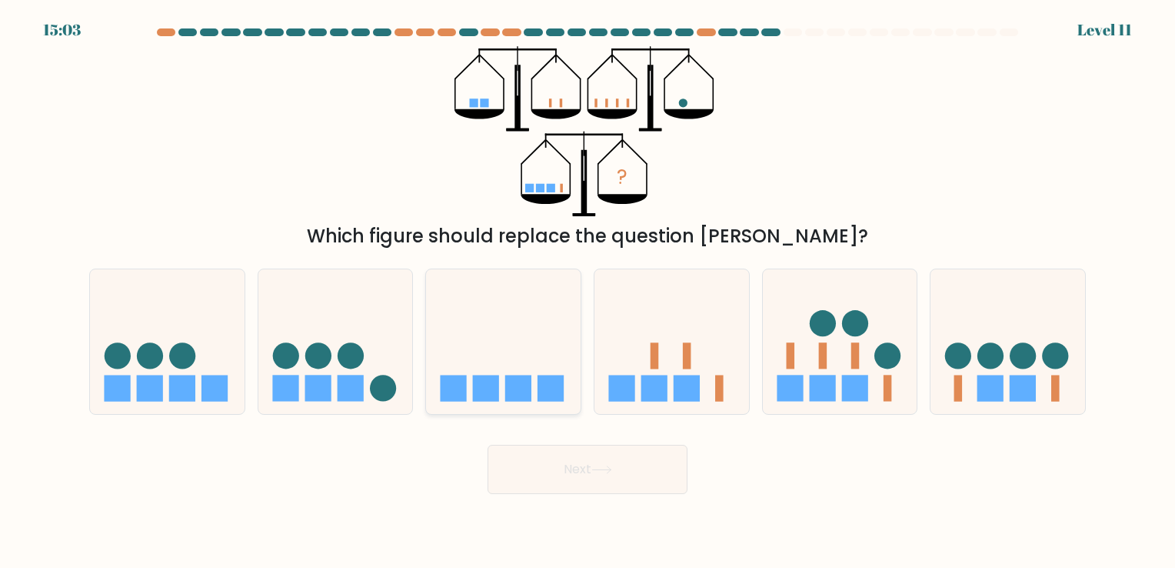
click at [562, 398] on icon at bounding box center [503, 342] width 155 height 128
click at [587, 291] on input "c." at bounding box center [587, 288] width 1 height 8
radio input "true"
click at [571, 438] on div "Next" at bounding box center [587, 463] width 1015 height 61
click at [578, 460] on button "Next" at bounding box center [588, 468] width 200 height 49
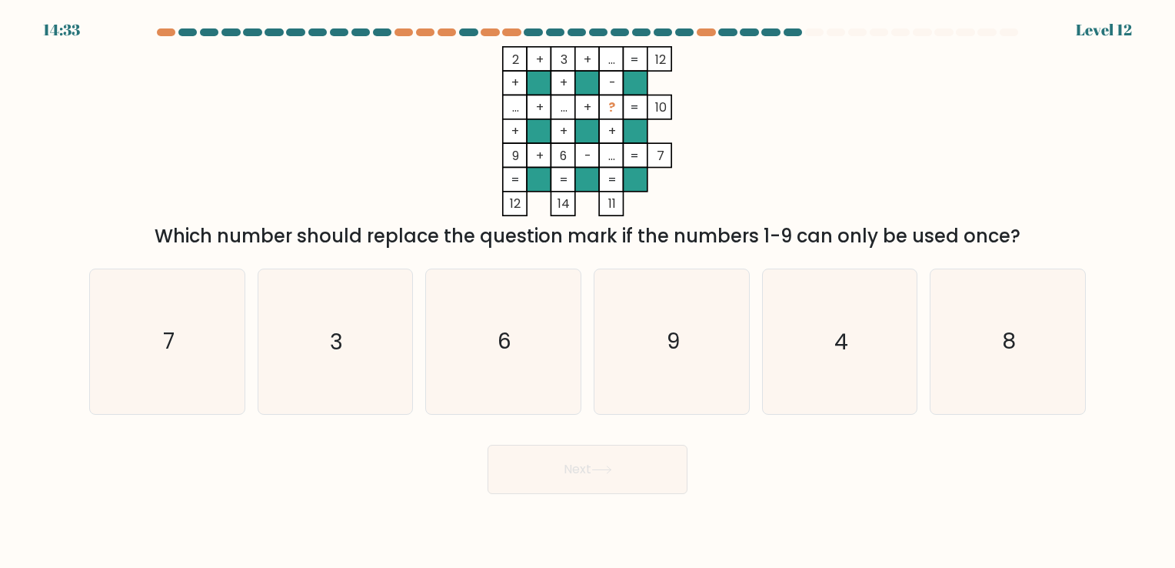
drag, startPoint x: 541, startPoint y: 112, endPoint x: 473, endPoint y: 112, distance: 67.7
click at [473, 112] on icon "2 + 3 + ... 12 + + - ... + ... + ? 10 + + + 9 + 6 - ... = 7 = = = = 12 14 11 =" at bounding box center [587, 131] width 461 height 170
click at [310, 374] on icon "3" at bounding box center [335, 341] width 144 height 144
click at [587, 291] on input "b. 3" at bounding box center [587, 288] width 1 height 8
radio input "true"
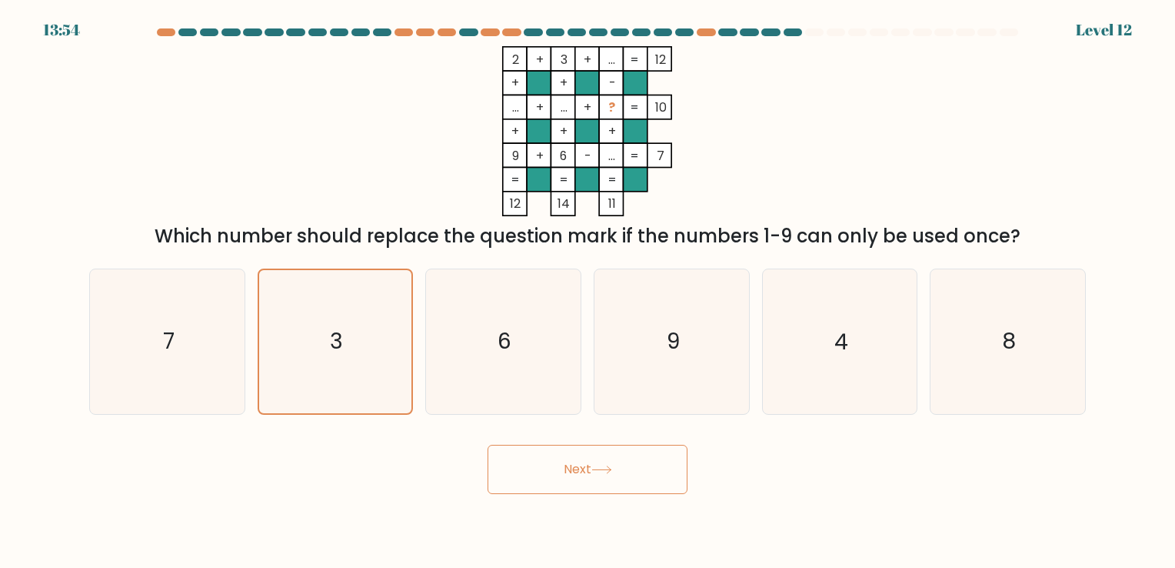
click at [587, 453] on button "Next" at bounding box center [588, 468] width 200 height 49
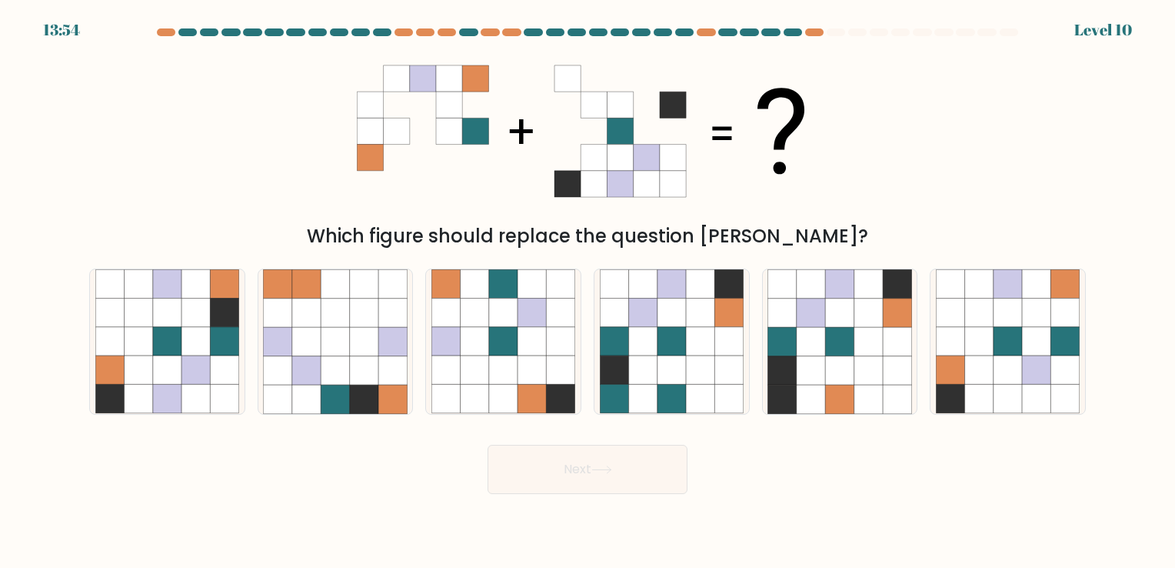
click at [591, 459] on button "Next" at bounding box center [588, 468] width 200 height 49
drag, startPoint x: 222, startPoint y: 318, endPoint x: 206, endPoint y: 318, distance: 16.2
click at [210, 316] on icon at bounding box center [167, 341] width 144 height 144
click at [587, 291] on input "a." at bounding box center [587, 288] width 1 height 8
radio input "true"
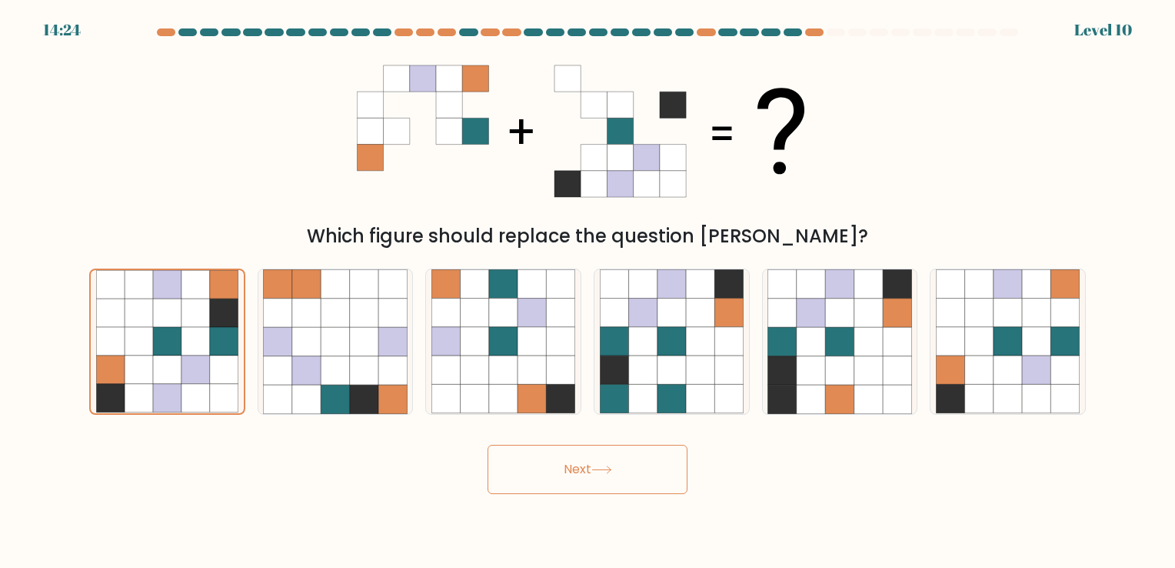
click at [619, 489] on button "Next" at bounding box center [588, 468] width 200 height 49
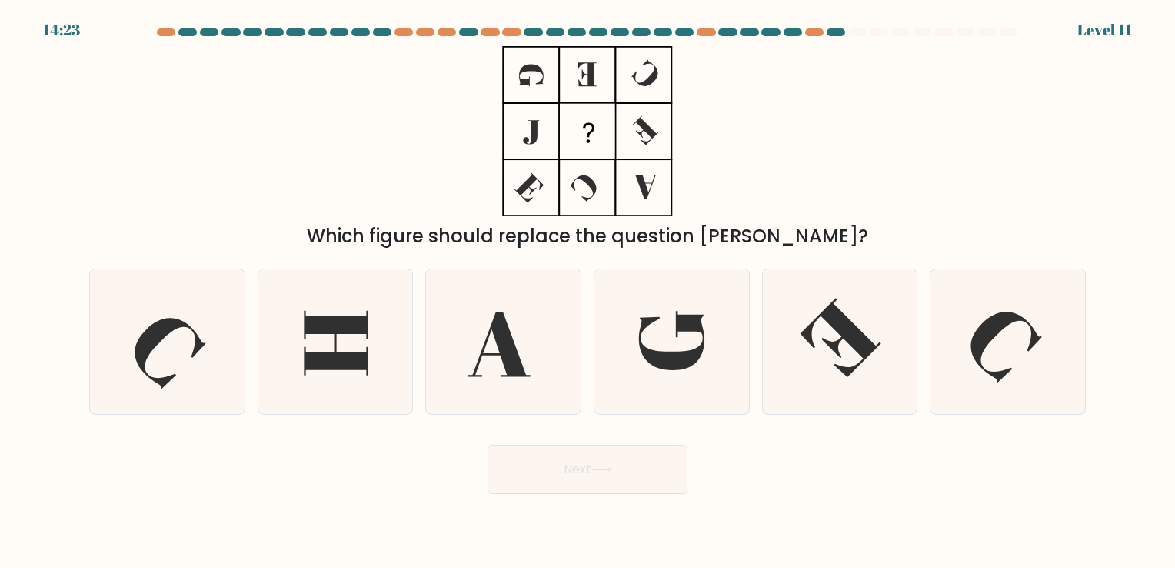
click at [615, 479] on button "Next" at bounding box center [588, 468] width 200 height 49
click at [768, 489] on div "Next" at bounding box center [587, 463] width 1015 height 61
click at [374, 307] on icon at bounding box center [335, 341] width 144 height 144
click at [587, 291] on input "b." at bounding box center [587, 288] width 1 height 8
radio input "true"
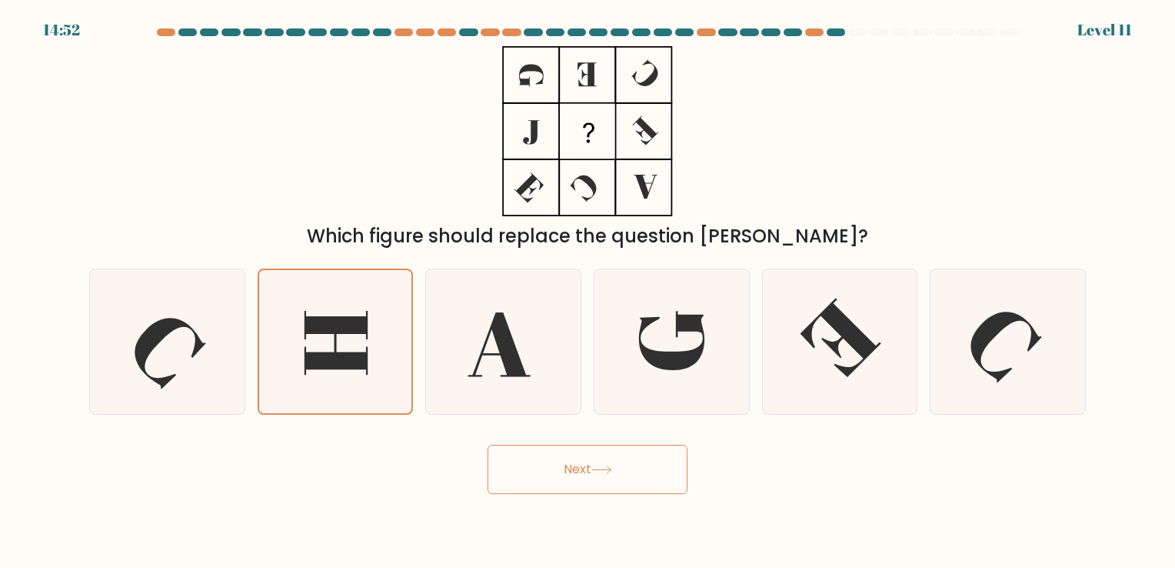
click at [597, 462] on button "Next" at bounding box center [588, 468] width 200 height 49
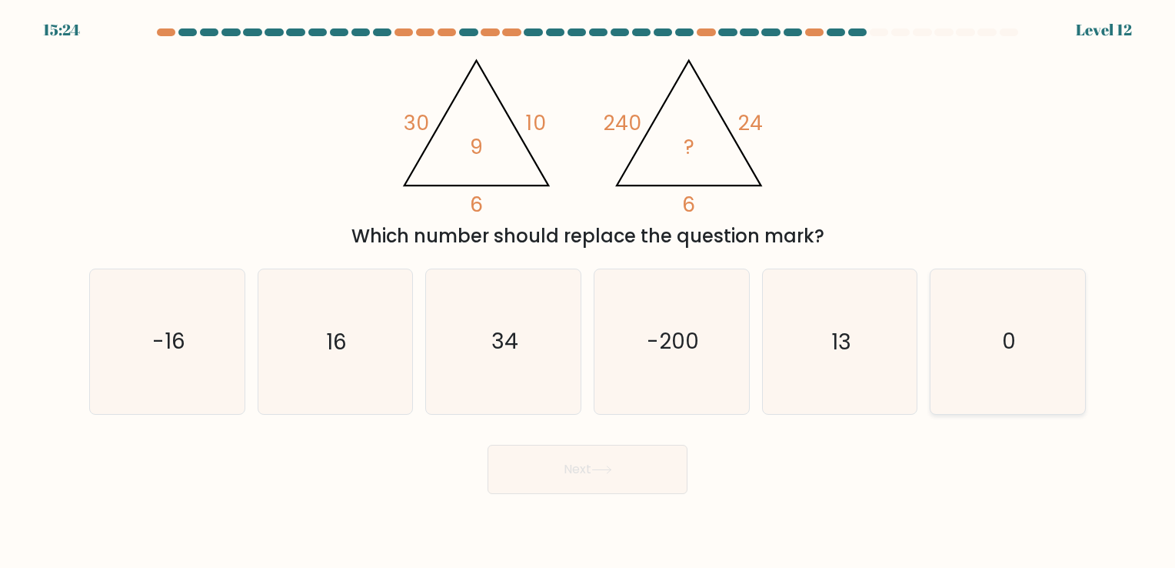
click at [1021, 311] on icon "0" at bounding box center [1008, 341] width 144 height 144
click at [588, 291] on input "f. 0" at bounding box center [587, 288] width 1 height 8
radio input "true"
click at [641, 474] on button "Next" at bounding box center [588, 468] width 200 height 49
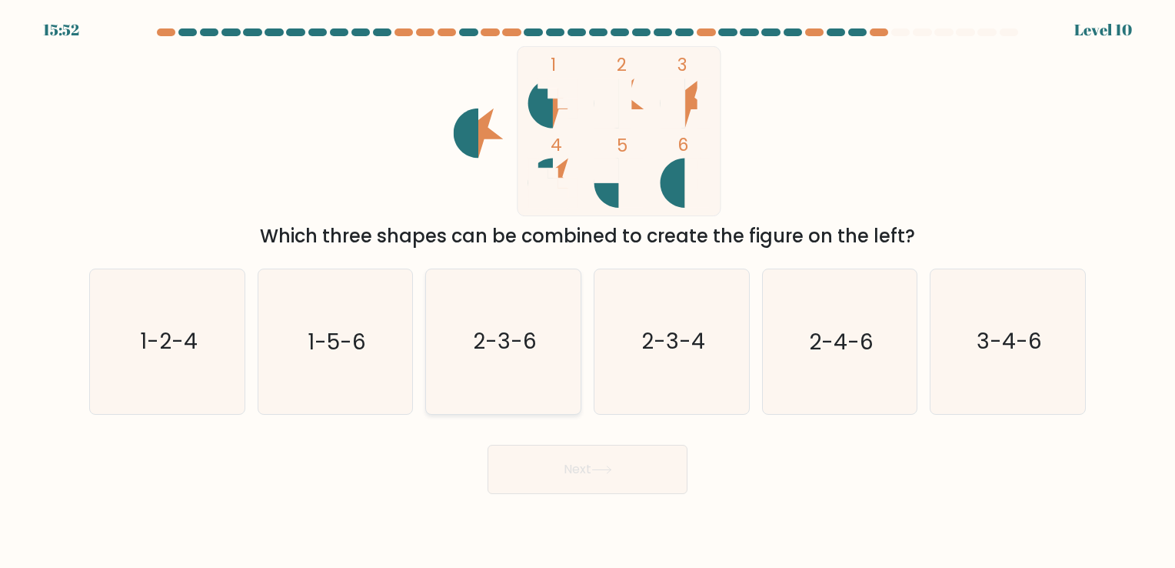
click at [531, 344] on text "2-3-6" at bounding box center [505, 342] width 64 height 30
click at [587, 291] on input "c. 2-3-6" at bounding box center [587, 288] width 1 height 8
radio input "true"
click at [578, 451] on button "Next" at bounding box center [588, 468] width 200 height 49
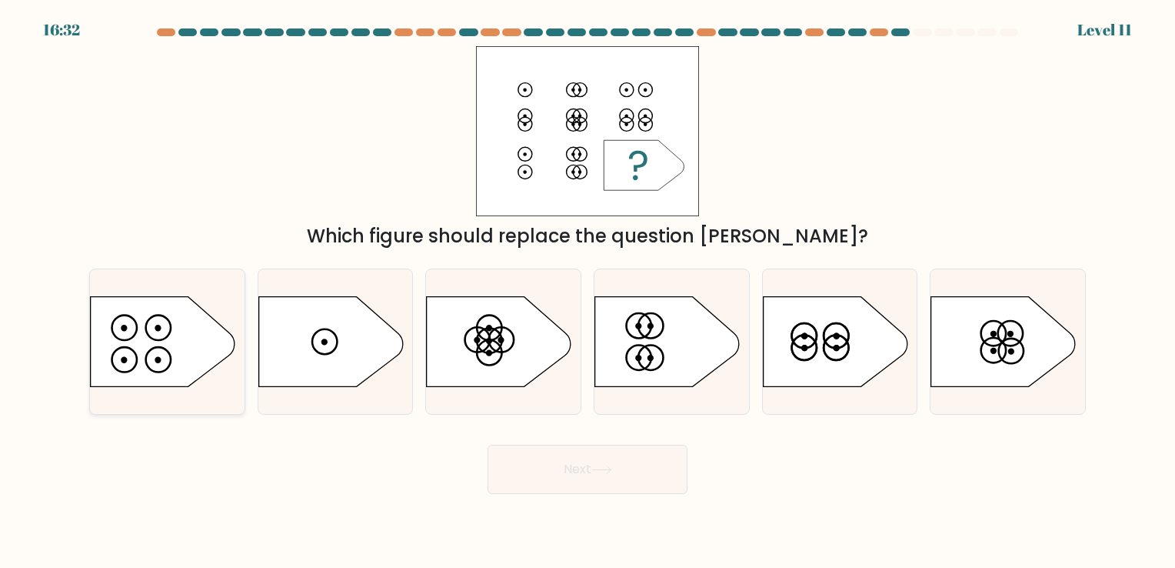
click at [187, 361] on icon at bounding box center [163, 341] width 145 height 90
click at [587, 291] on input "a." at bounding box center [587, 288] width 1 height 8
radio input "true"
click at [561, 479] on button "Next" at bounding box center [588, 468] width 200 height 49
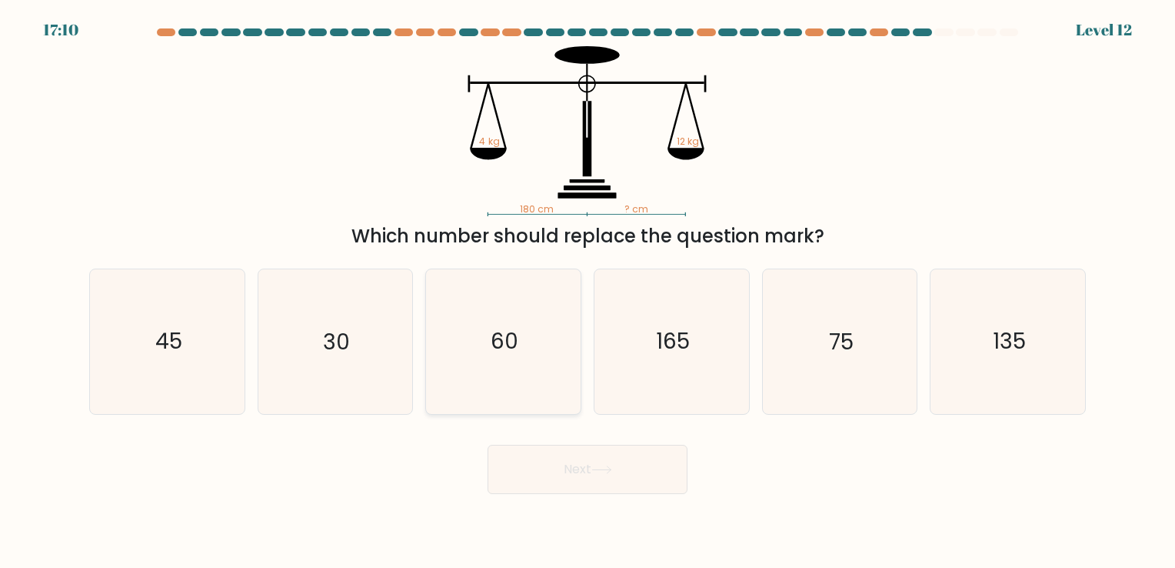
click at [524, 327] on icon "60" at bounding box center [503, 341] width 144 height 144
click at [587, 291] on input "c. 60" at bounding box center [587, 288] width 1 height 8
radio input "true"
click at [543, 451] on button "Next" at bounding box center [588, 468] width 200 height 49
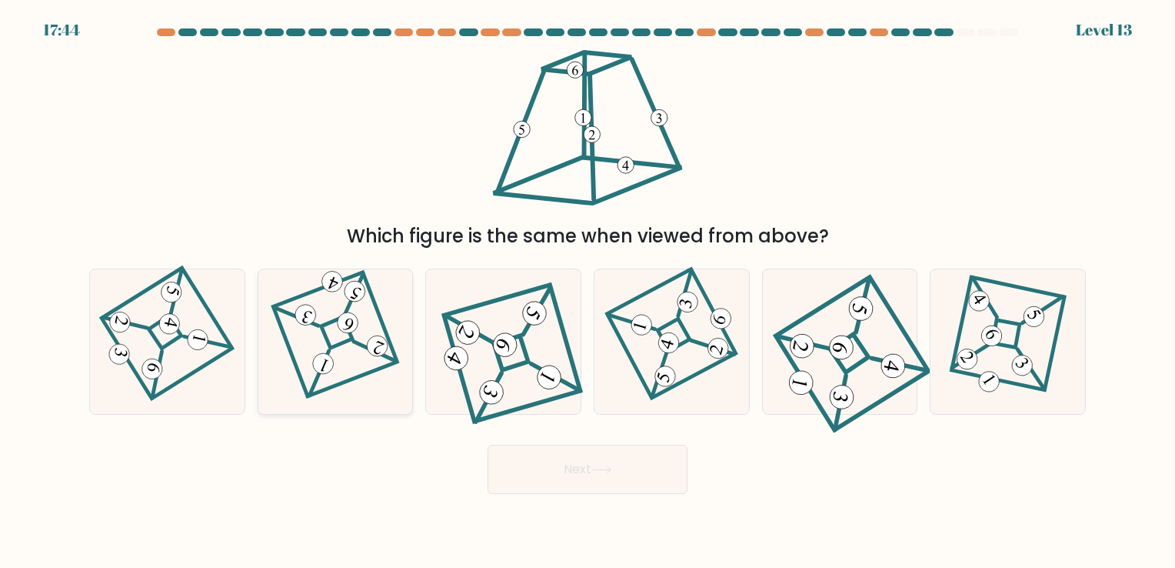
drag, startPoint x: 353, startPoint y: 311, endPoint x: 303, endPoint y: 327, distance: 52.3
click at [303, 327] on icon at bounding box center [335, 341] width 100 height 115
click at [587, 291] on input "b." at bounding box center [587, 288] width 1 height 8
radio input "true"
click at [309, 321] on 863 at bounding box center [305, 314] width 27 height 27
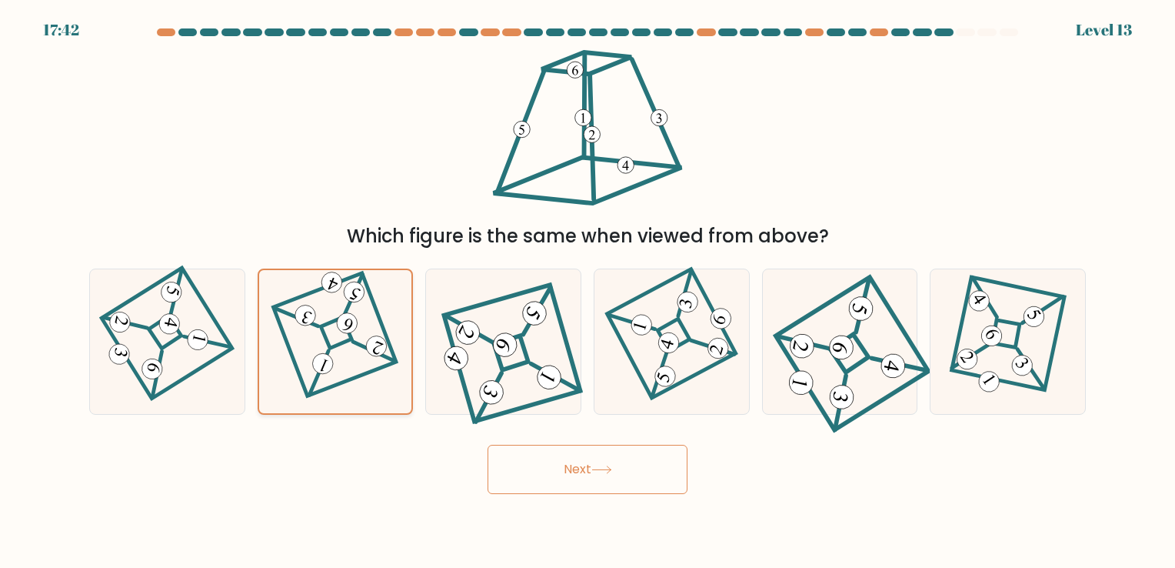
click at [587, 291] on input "b." at bounding box center [587, 288] width 1 height 8
click at [364, 343] on icon at bounding box center [334, 342] width 99 height 114
click at [587, 291] on input "b." at bounding box center [587, 288] width 1 height 8
click at [496, 348] on 847 at bounding box center [505, 344] width 32 height 32
click at [587, 291] on input "c." at bounding box center [587, 288] width 1 height 8
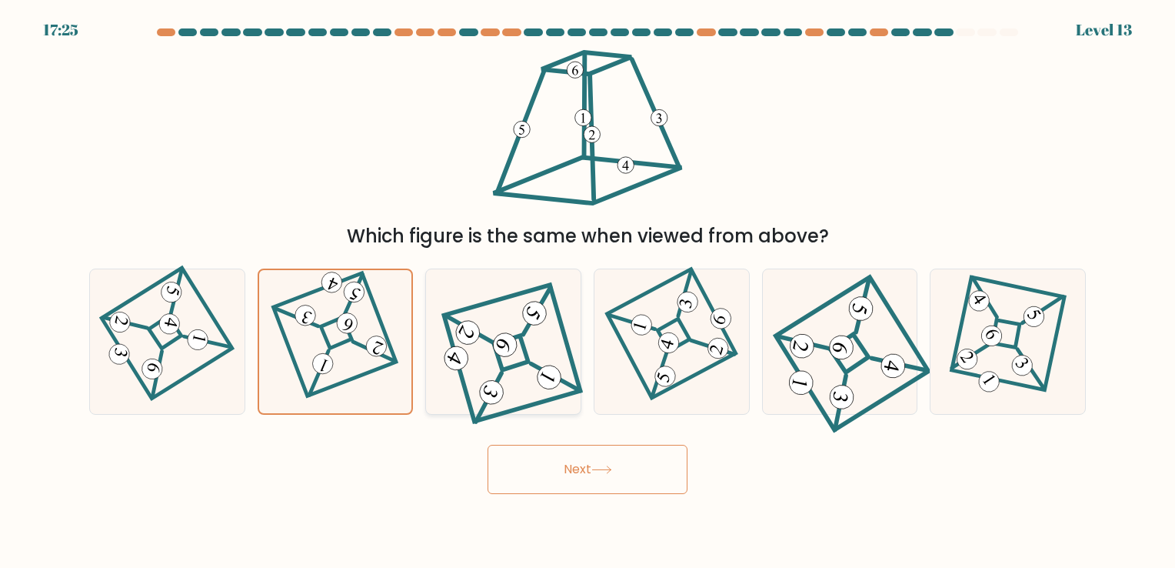
radio input "true"
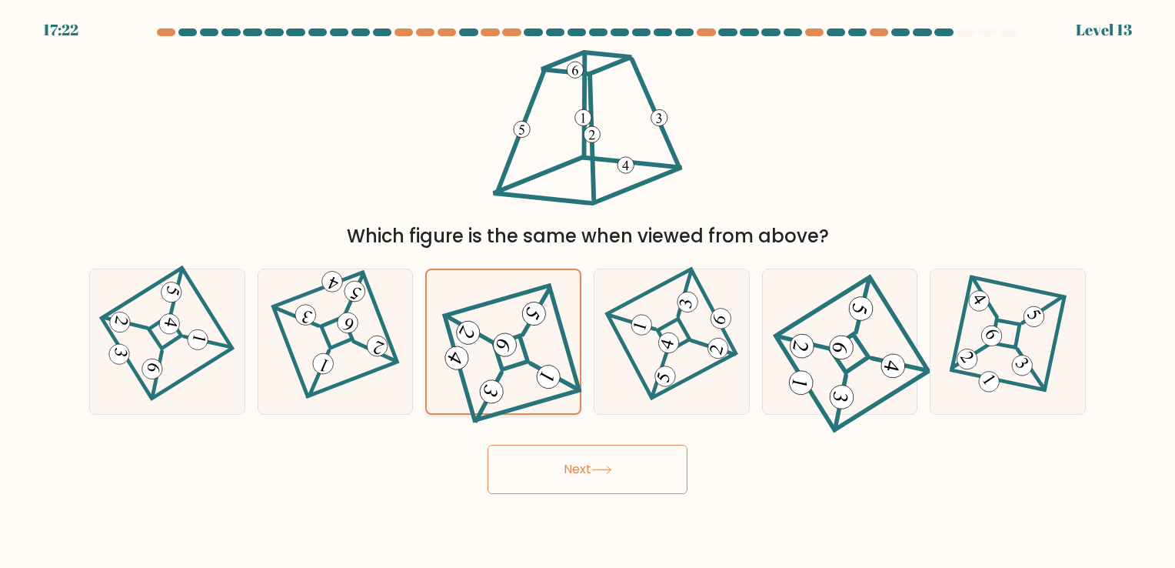
click at [482, 343] on icon at bounding box center [503, 342] width 128 height 114
click at [587, 291] on input "c." at bounding box center [587, 288] width 1 height 8
click at [502, 384] on icon at bounding box center [503, 342] width 128 height 114
click at [587, 291] on input "c." at bounding box center [587, 288] width 1 height 8
click at [560, 454] on button "Next" at bounding box center [588, 468] width 200 height 49
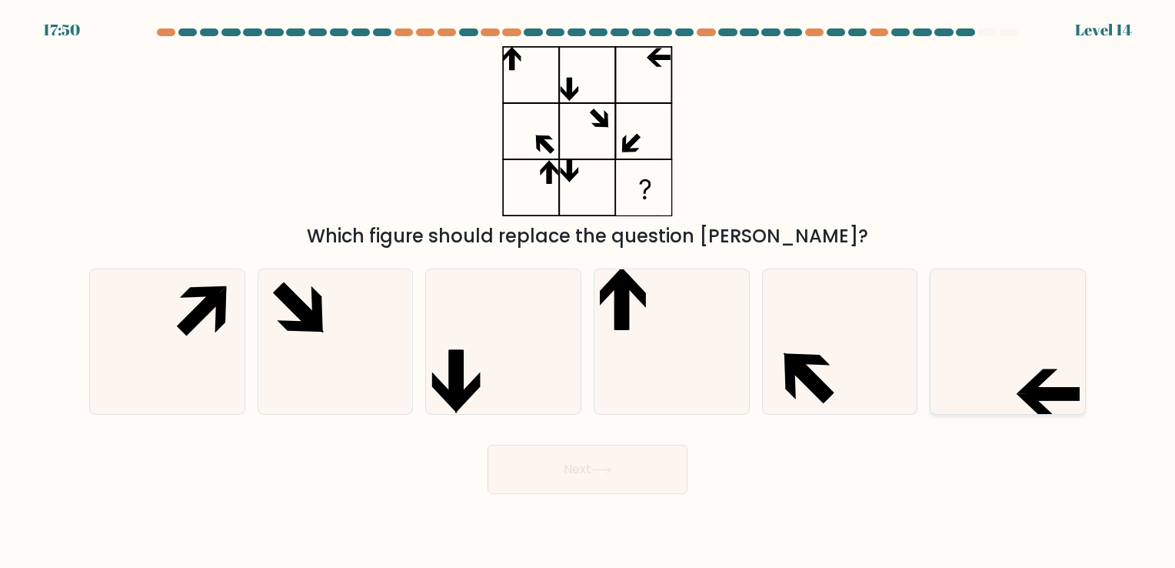
click at [1051, 344] on icon at bounding box center [1008, 341] width 144 height 144
click at [588, 291] on input "f." at bounding box center [587, 288] width 1 height 8
radio input "true"
click at [674, 487] on button "Next" at bounding box center [588, 468] width 200 height 49
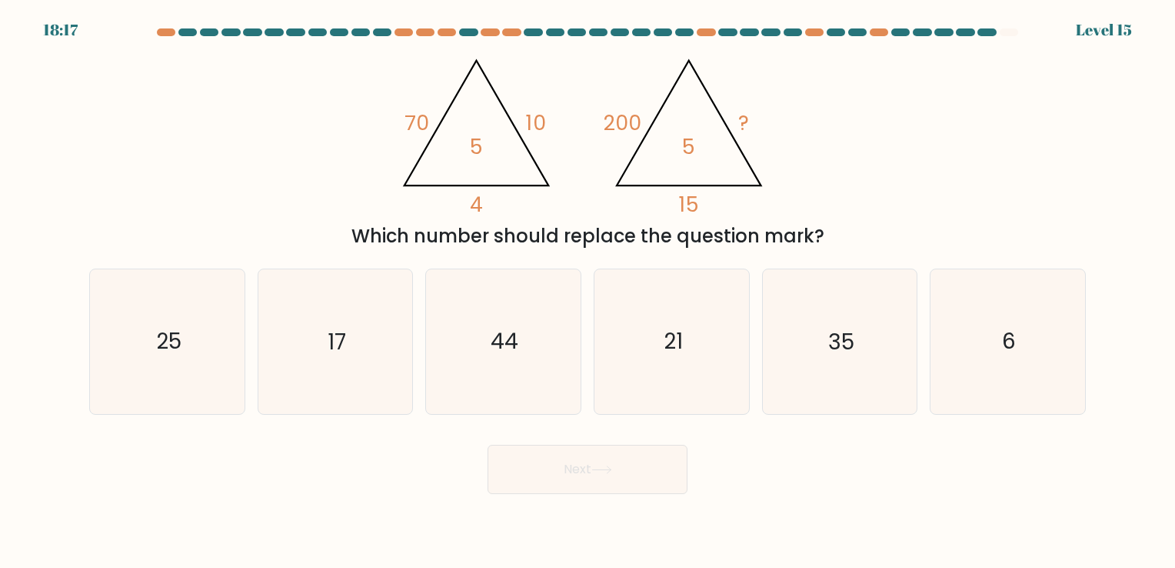
click at [922, 354] on div "e. 35" at bounding box center [840, 340] width 168 height 145
click at [970, 391] on icon "6" at bounding box center [1008, 341] width 144 height 144
click at [588, 291] on input "f. 6" at bounding box center [587, 288] width 1 height 8
radio input "true"
click at [652, 481] on button "Next" at bounding box center [588, 468] width 200 height 49
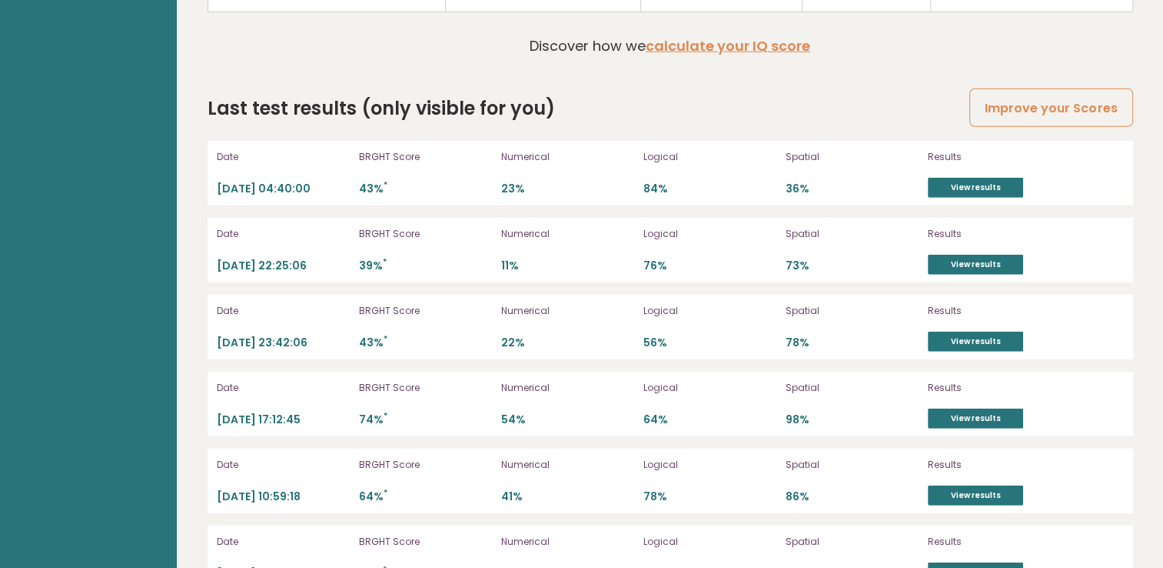
scroll to position [4229, 0]
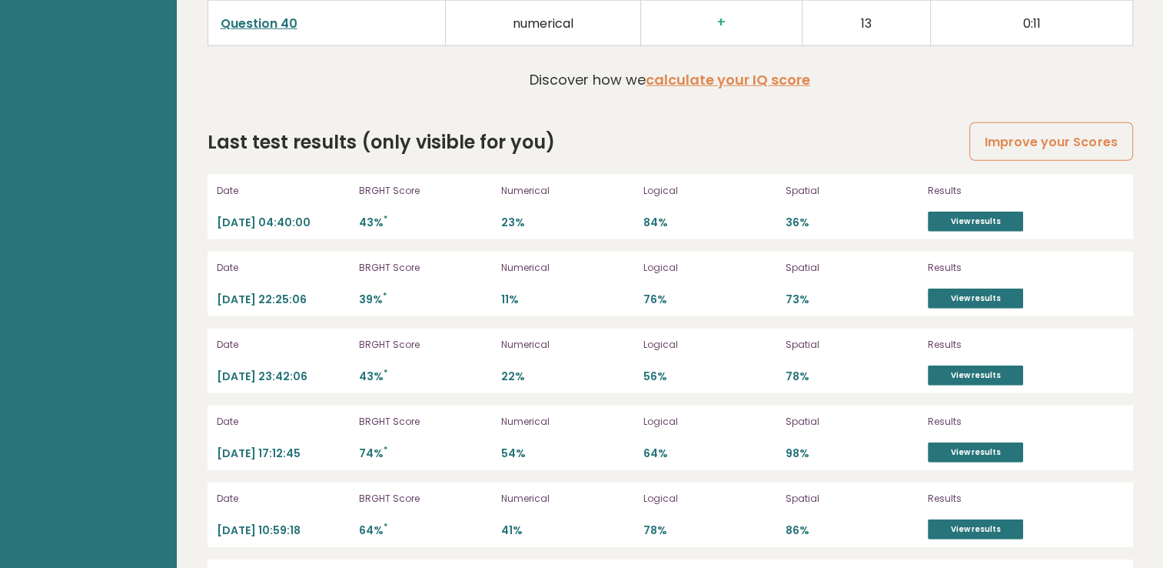
click at [931, 215] on link "View results" at bounding box center [975, 221] width 95 height 20
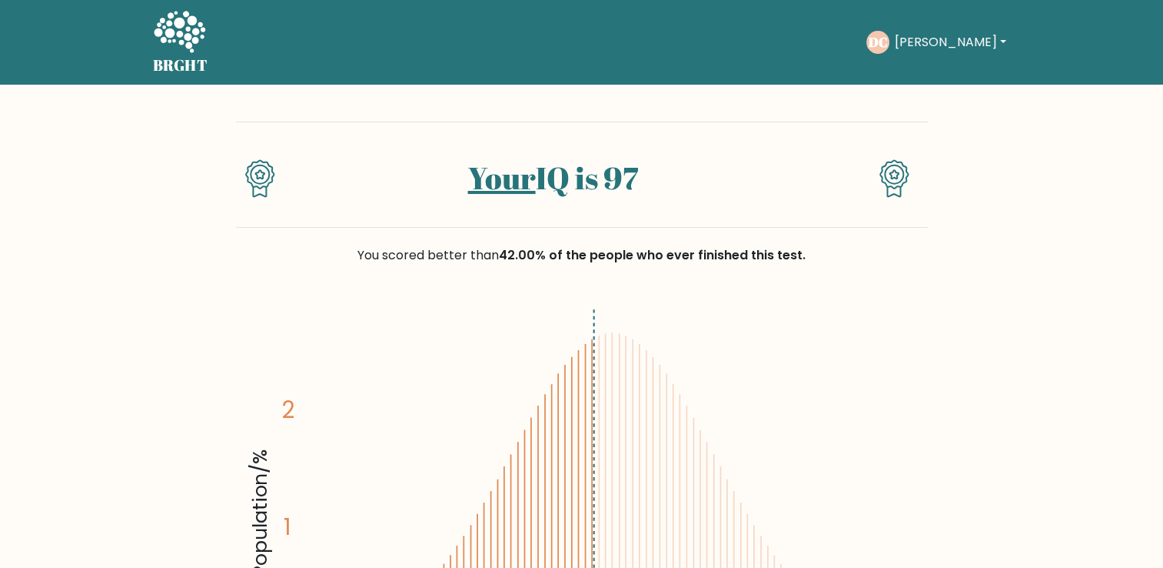
drag, startPoint x: 850, startPoint y: 207, endPoint x: 812, endPoint y: 208, distance: 38.5
drag, startPoint x: 812, startPoint y: 208, endPoint x: 683, endPoint y: 248, distance: 135.2
click at [683, 248] on span "42.00% of the people who ever finished this test." at bounding box center [652, 255] width 307 height 18
